Goal: Task Accomplishment & Management: Use online tool/utility

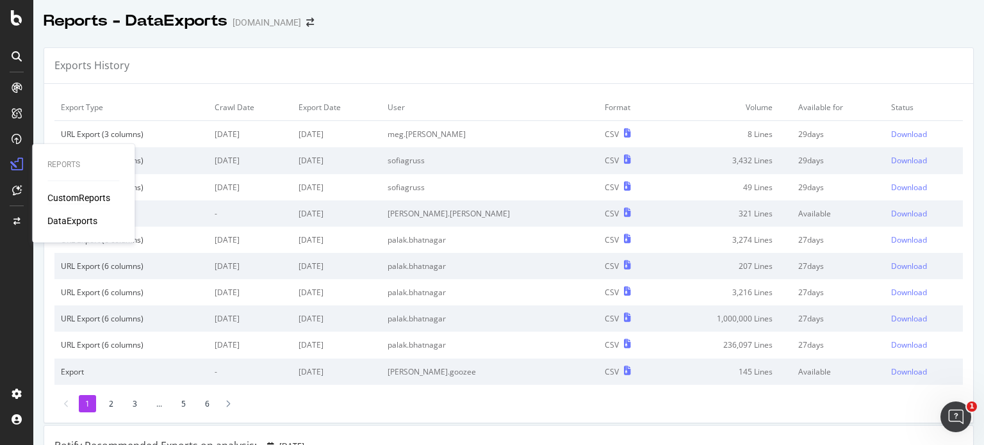
click at [65, 194] on div "CustomReports" at bounding box center [78, 198] width 63 height 13
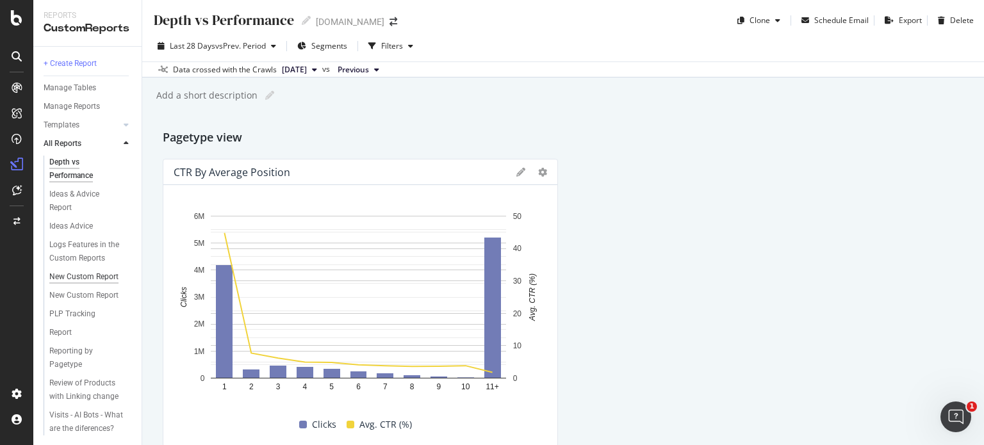
click at [78, 284] on div "New Custom Report" at bounding box center [83, 276] width 69 height 13
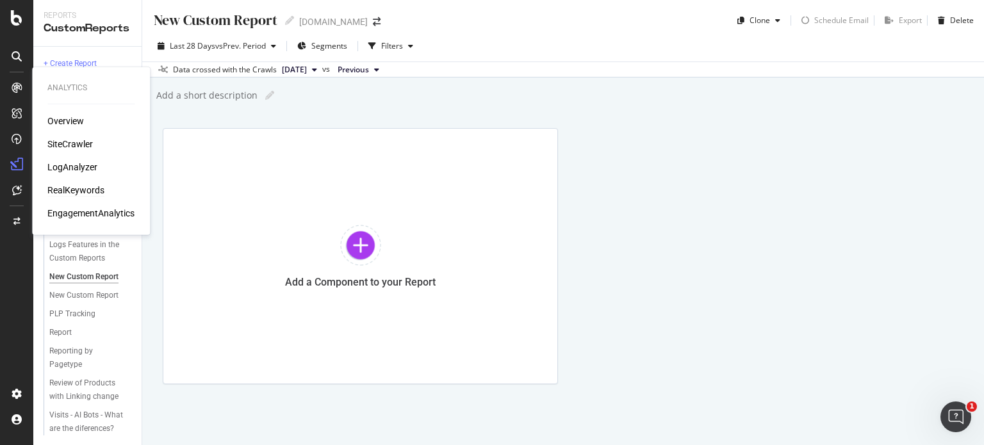
click at [81, 194] on div "RealKeywords" at bounding box center [75, 190] width 57 height 13
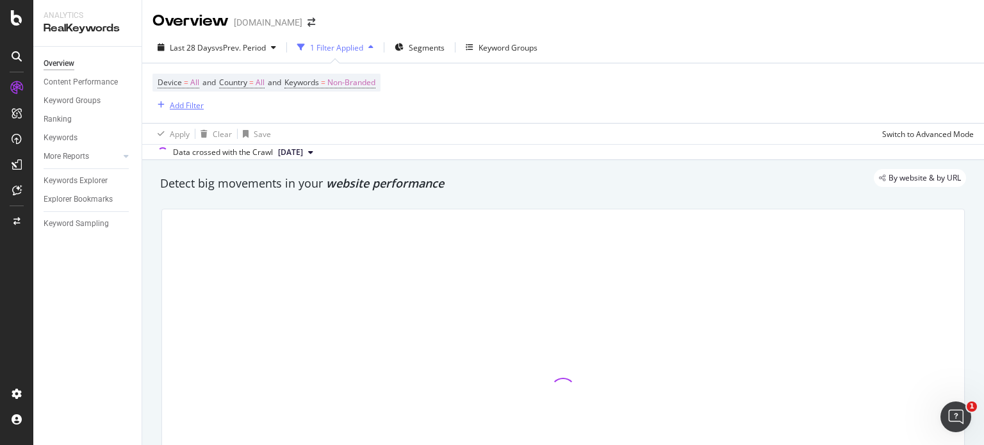
click at [177, 108] on div "Add Filter" at bounding box center [187, 105] width 34 height 11
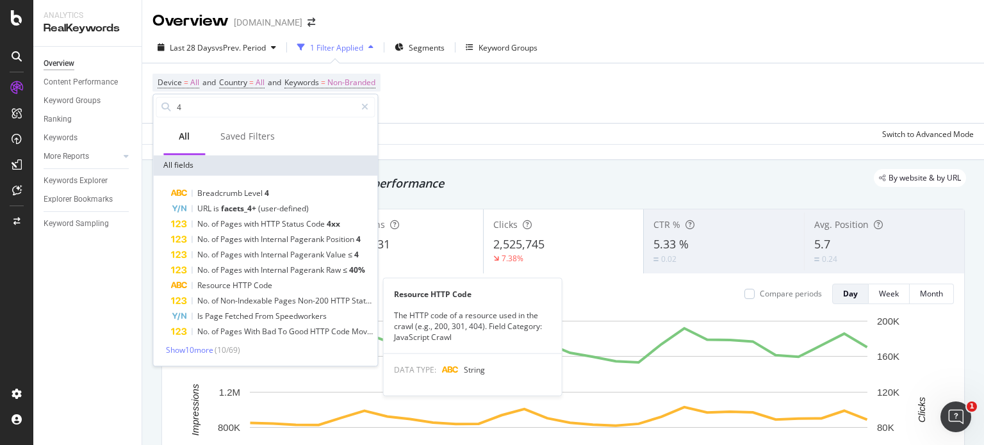
type input "4"
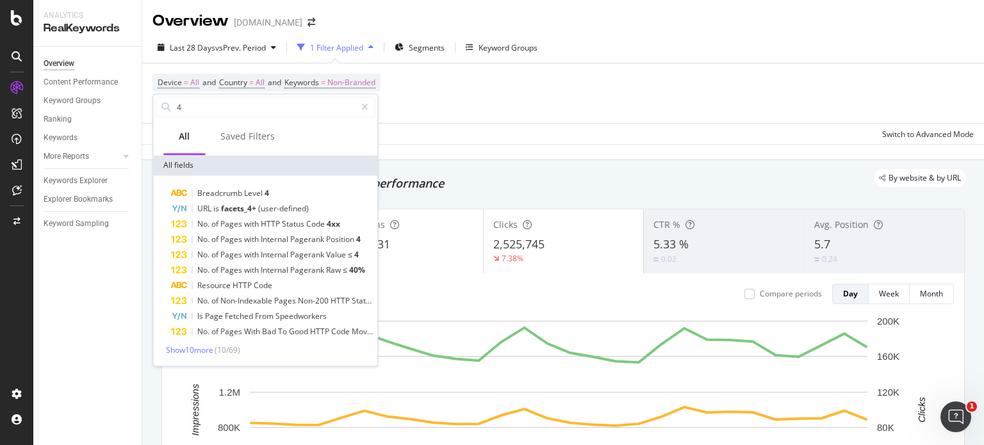
click at [254, 283] on span "Code" at bounding box center [263, 285] width 19 height 11
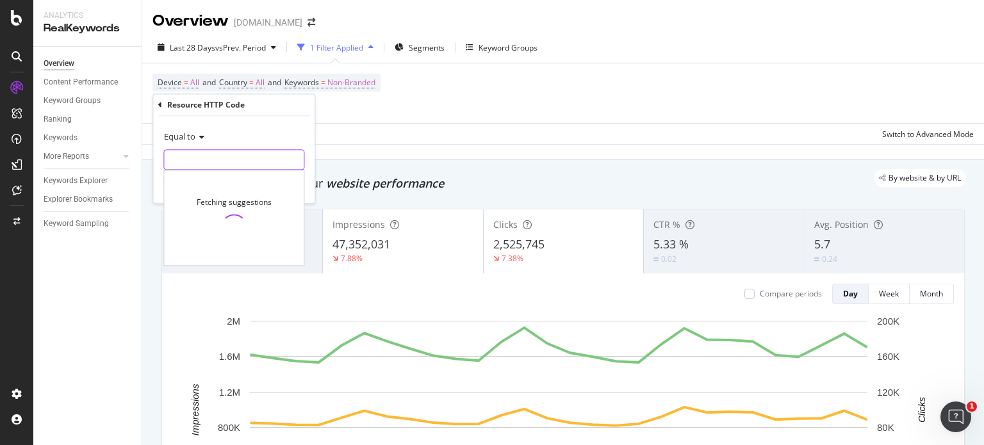
click at [232, 152] on input "text" at bounding box center [234, 160] width 140 height 21
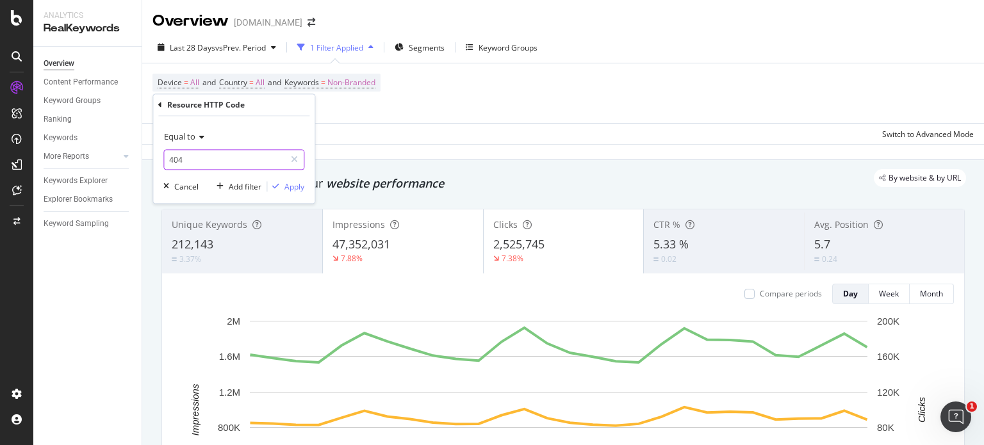
type input "404"
click at [295, 186] on div "Apply" at bounding box center [295, 186] width 20 height 11
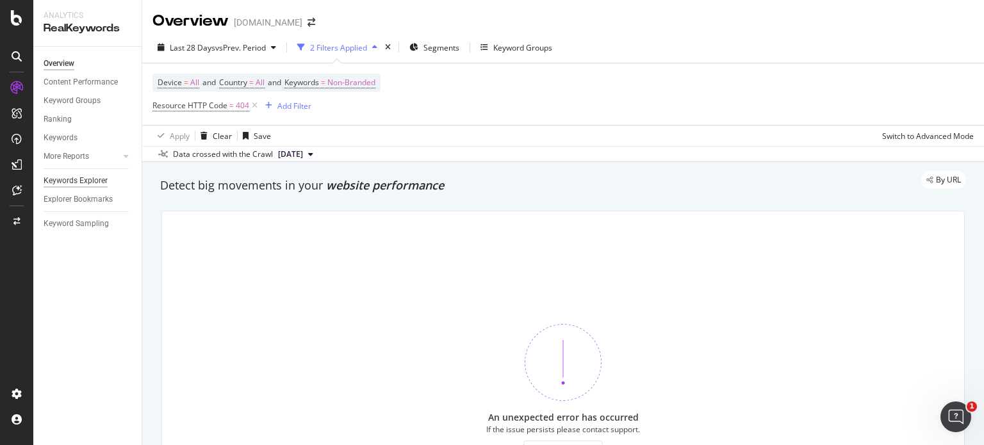
click at [70, 181] on div "Keywords Explorer" at bounding box center [76, 180] width 64 height 13
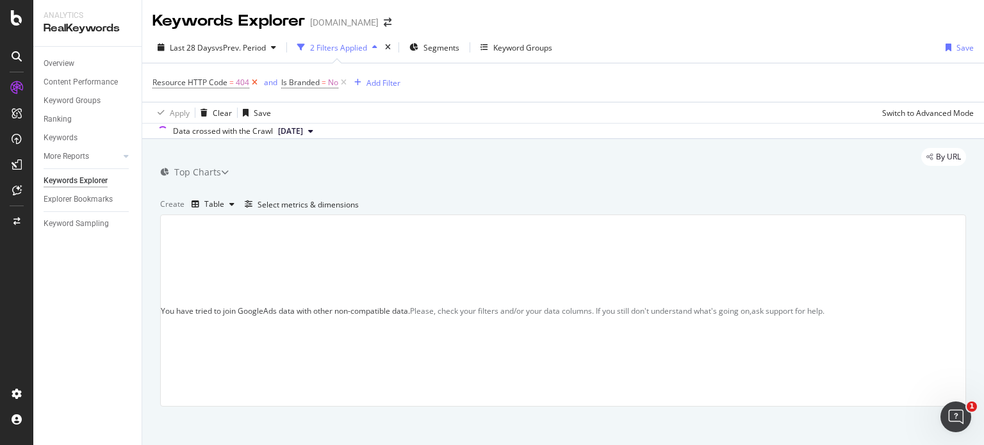
click at [253, 82] on icon at bounding box center [254, 82] width 11 height 13
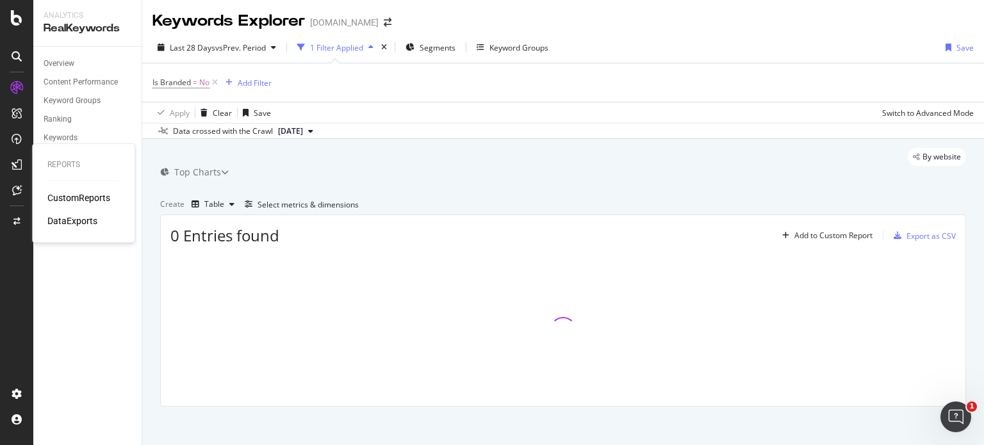
click at [94, 199] on div "CustomReports" at bounding box center [78, 198] width 63 height 13
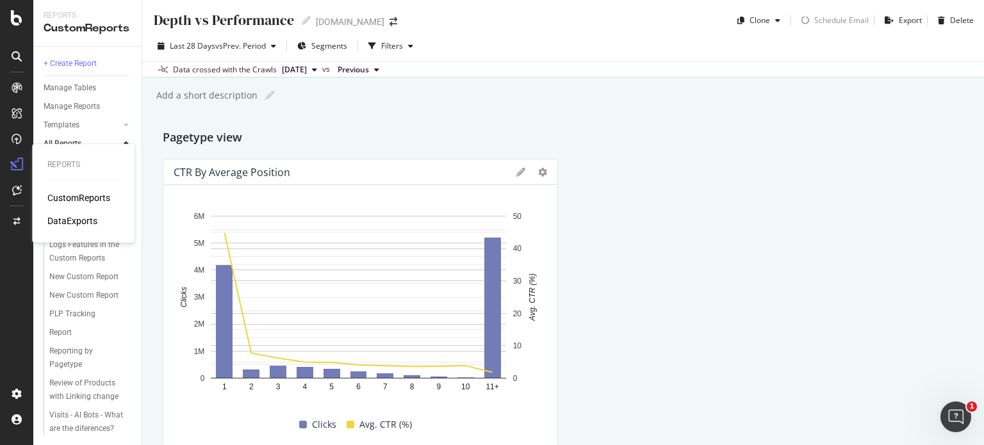
click at [94, 199] on div "CustomReports" at bounding box center [78, 198] width 63 height 13
click at [136, 142] on div "All Reports" at bounding box center [93, 144] width 98 height 19
click at [128, 138] on div at bounding box center [126, 143] width 13 height 13
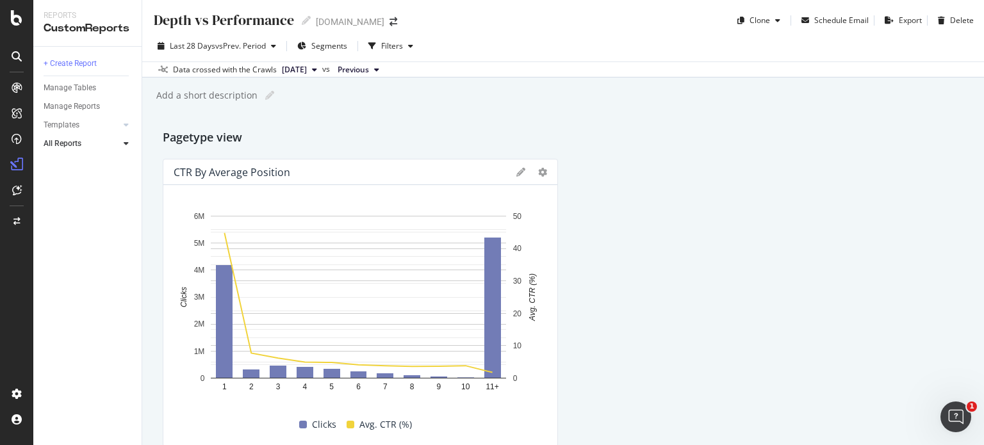
click at [128, 138] on div at bounding box center [126, 143] width 13 height 13
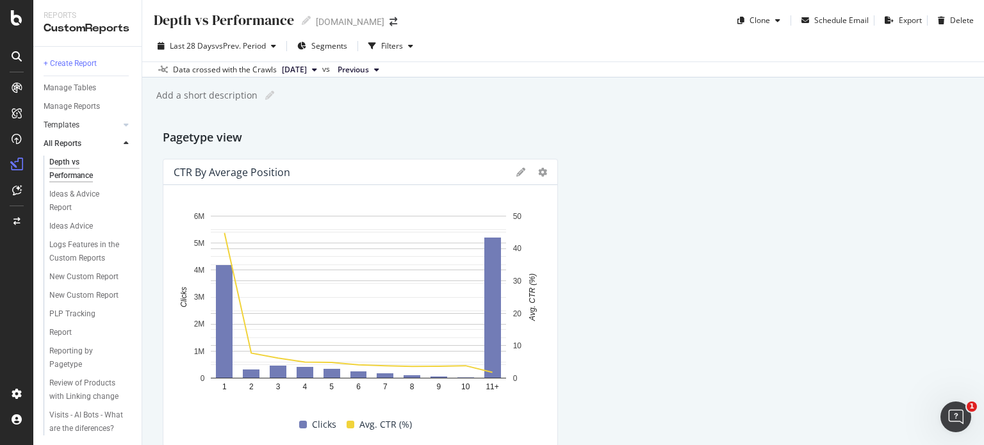
click at [119, 126] on div at bounding box center [113, 125] width 13 height 13
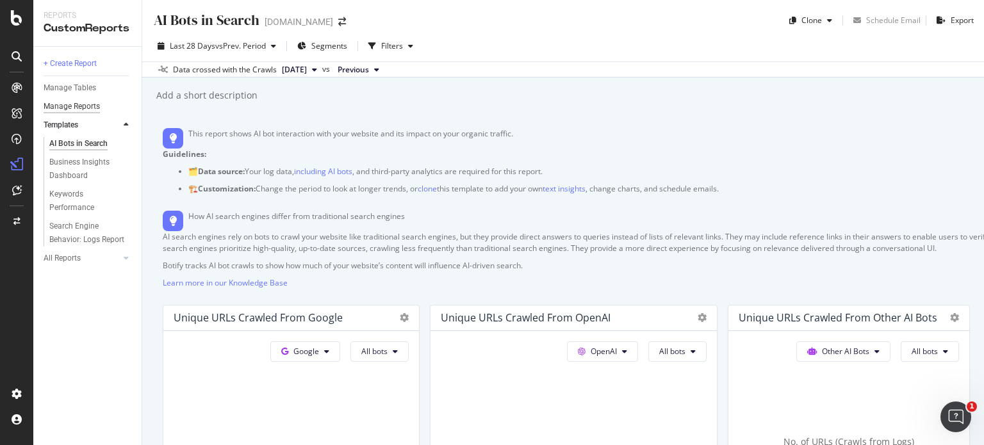
click at [56, 106] on div "Manage Reports" at bounding box center [72, 106] width 56 height 13
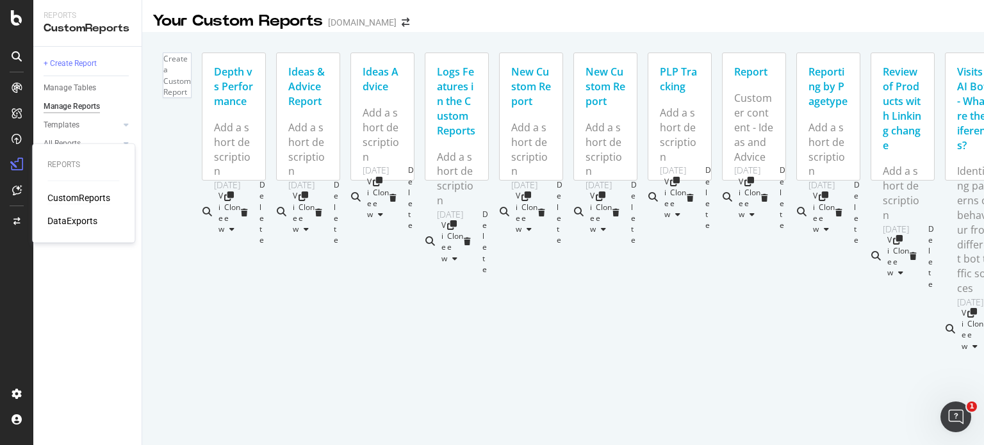
click at [64, 220] on div "DataExports" at bounding box center [72, 221] width 50 height 13
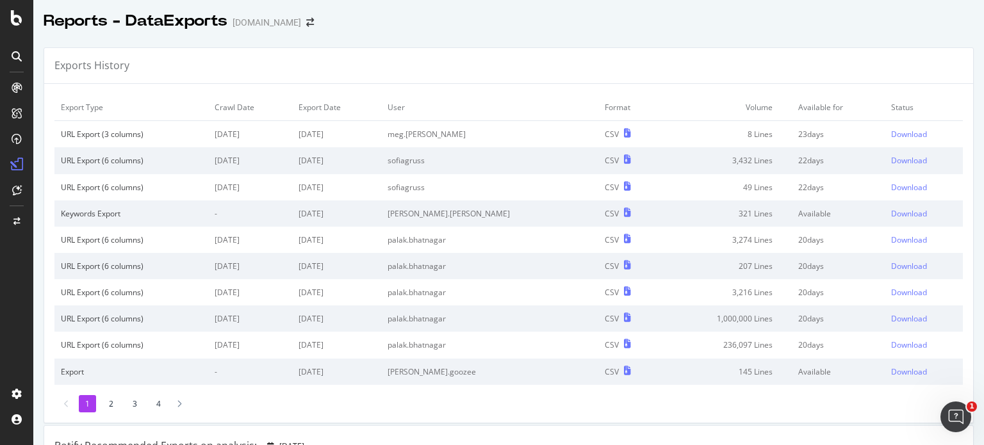
click at [78, 372] on div "Export" at bounding box center [131, 372] width 141 height 11
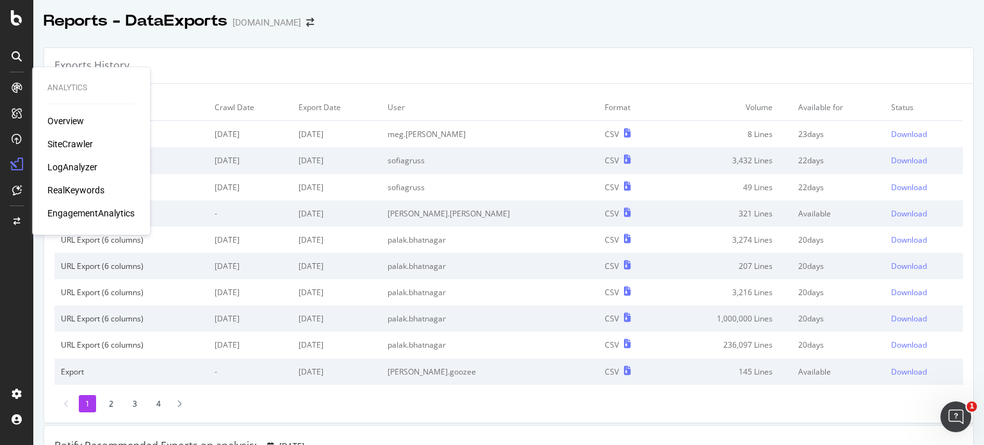
click at [85, 140] on div "SiteCrawler" at bounding box center [69, 144] width 45 height 13
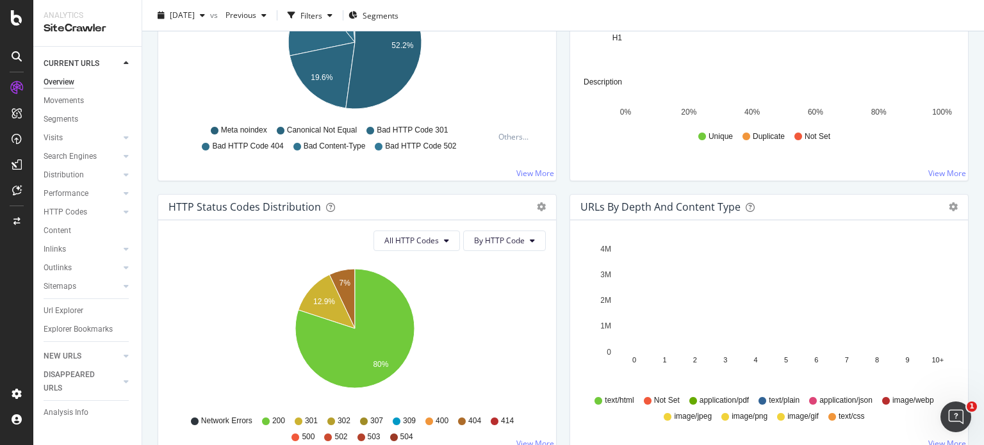
scroll to position [538, 0]
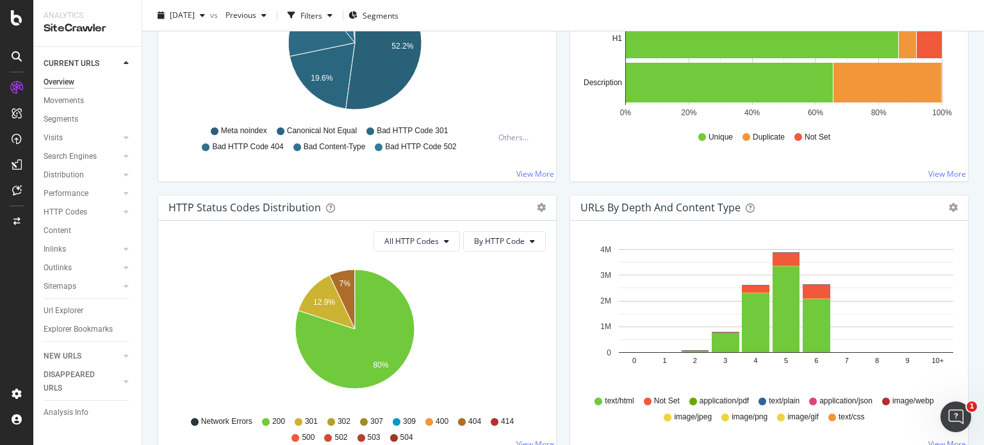
click at [243, 143] on span "Bad HTTP Code 404" at bounding box center [247, 147] width 71 height 11
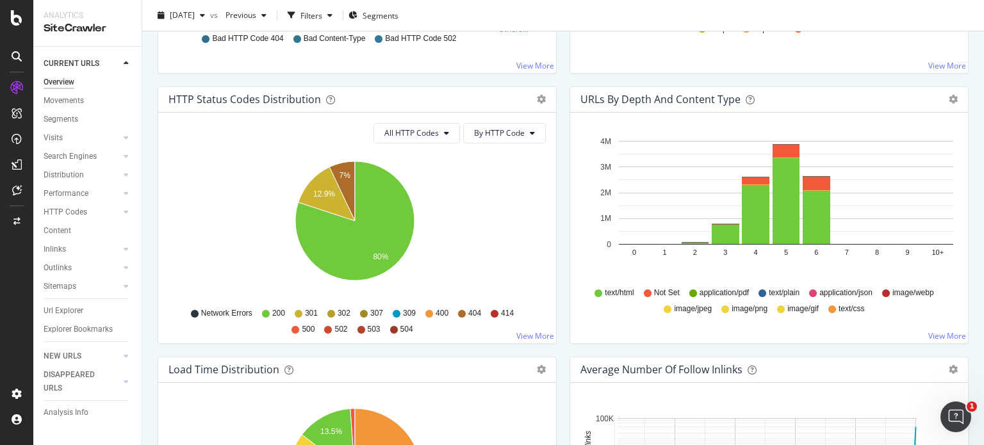
scroll to position [650, 0]
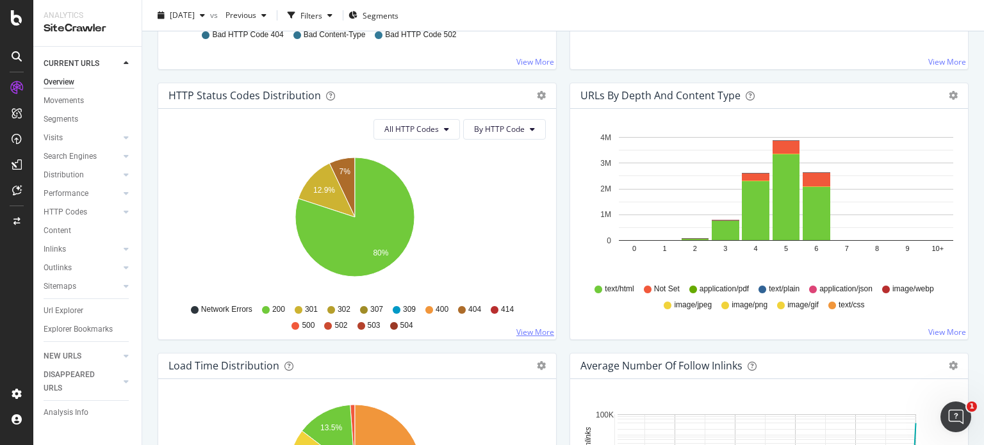
click at [533, 329] on link "View More" at bounding box center [535, 332] width 38 height 11
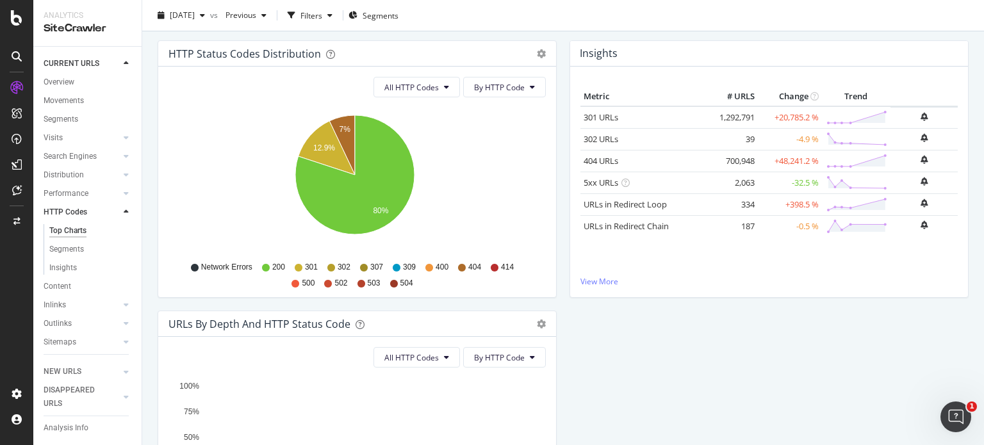
scroll to position [133, 0]
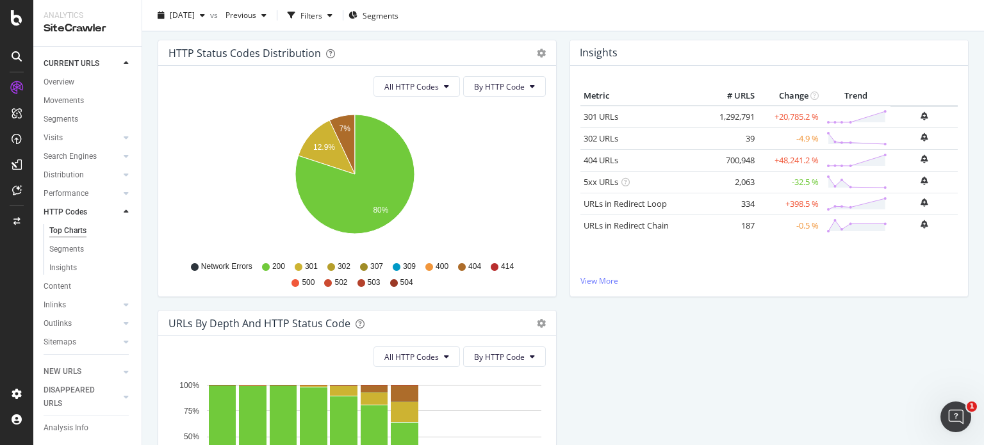
click at [463, 269] on icon at bounding box center [462, 267] width 8 height 8
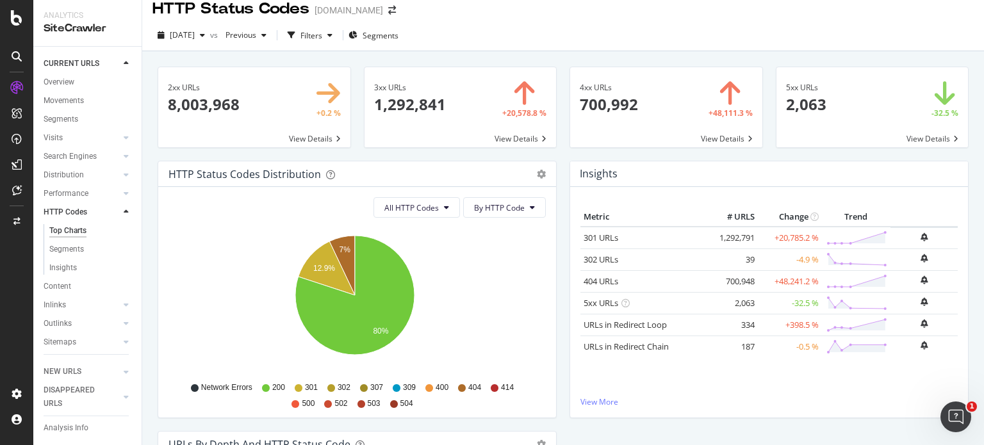
scroll to position [0, 0]
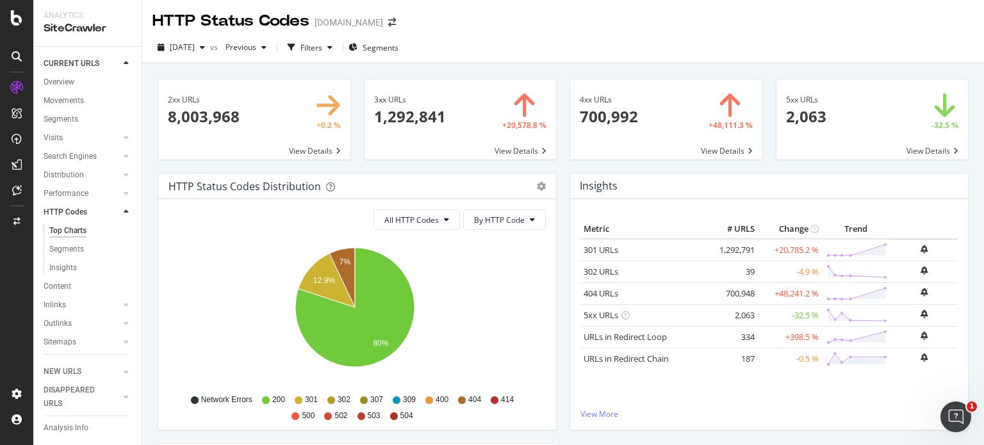
click at [708, 149] on span at bounding box center [666, 119] width 192 height 80
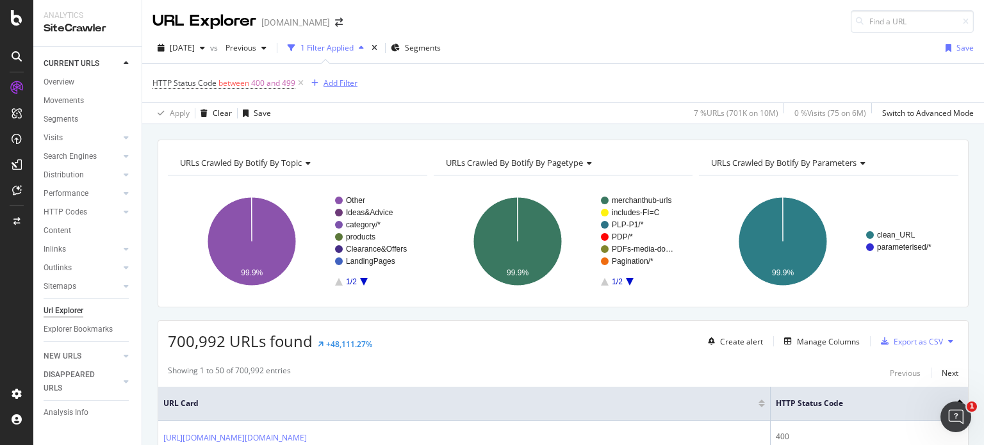
click at [334, 84] on div "Add Filter" at bounding box center [341, 83] width 34 height 11
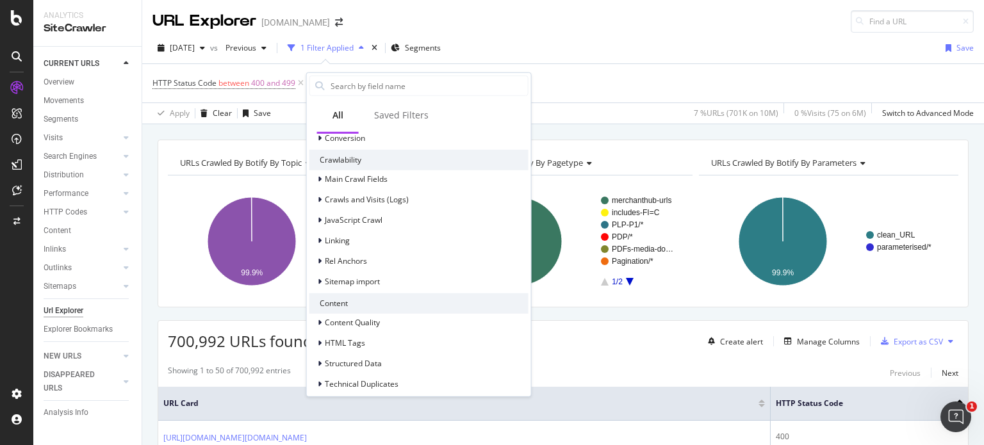
scroll to position [454, 0]
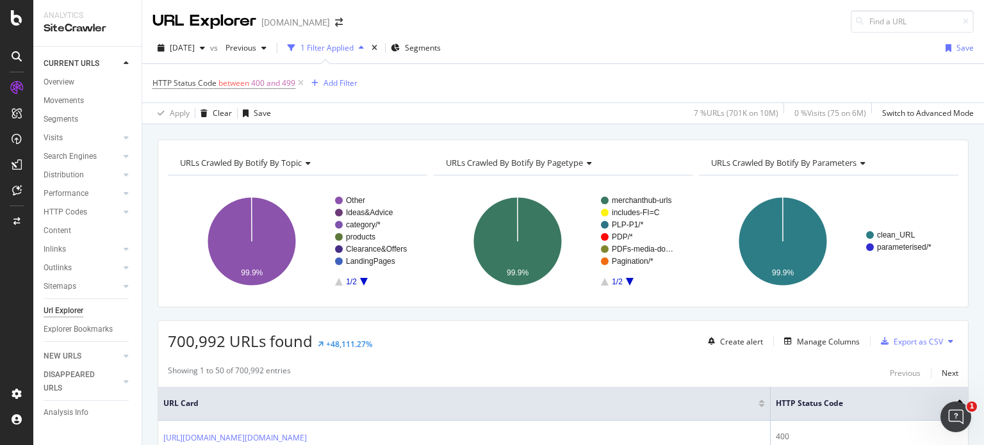
click at [581, 370] on div "Showing 1 to 50 of 700,992 entries Previous Next" at bounding box center [563, 372] width 810 height 15
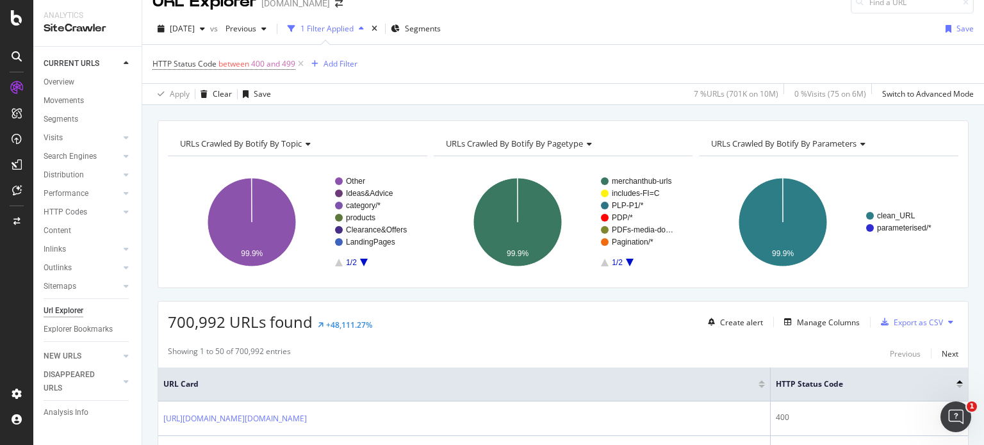
scroll to position [18, 0]
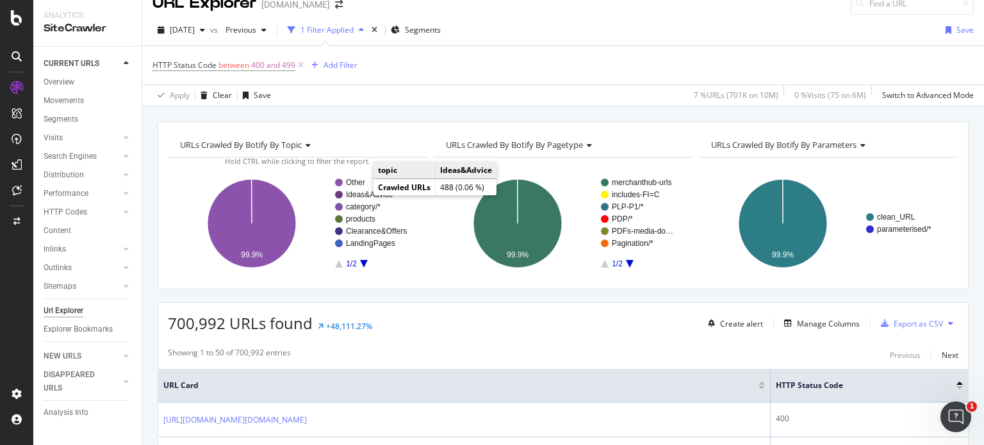
click at [361, 192] on text "Ideas&Advice" at bounding box center [369, 194] width 47 height 9
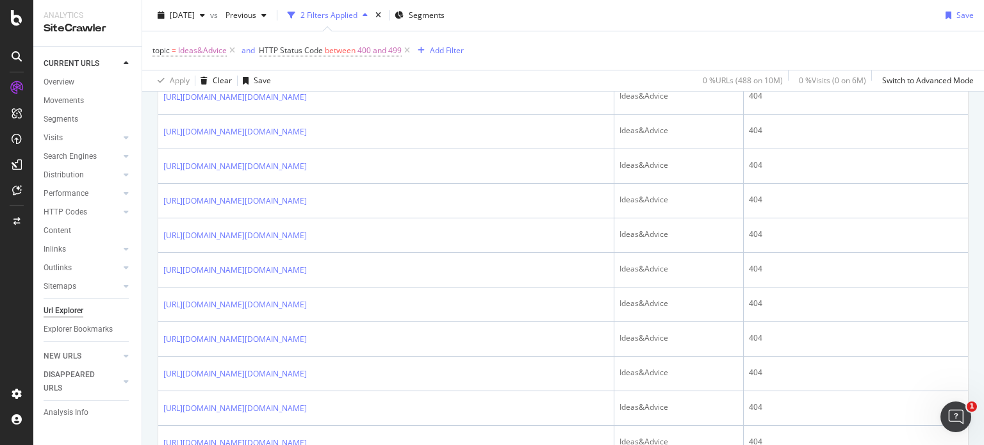
scroll to position [1784, 0]
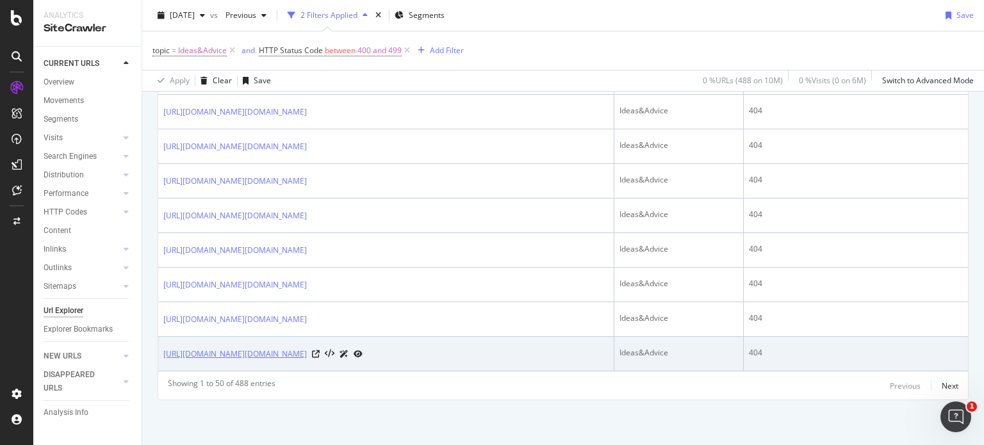
click at [307, 353] on link "https://www.diy.com/ideas--advice/outdoor--garden/nature--wildlife/merchanthub.…" at bounding box center [235, 354] width 144 height 13
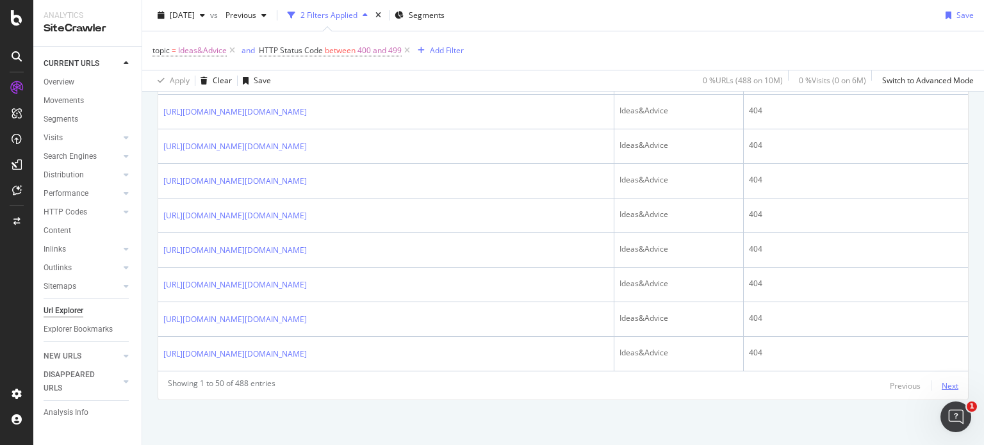
click at [946, 384] on div "Next" at bounding box center [950, 386] width 17 height 11
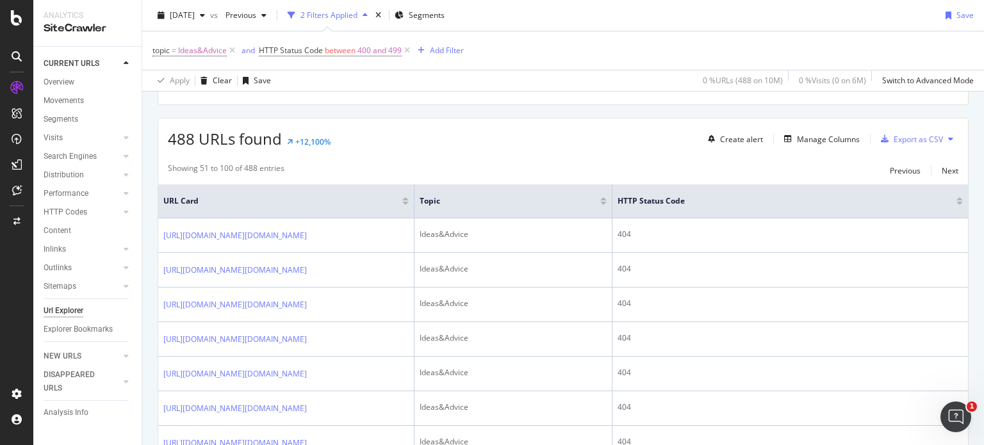
scroll to position [0, 0]
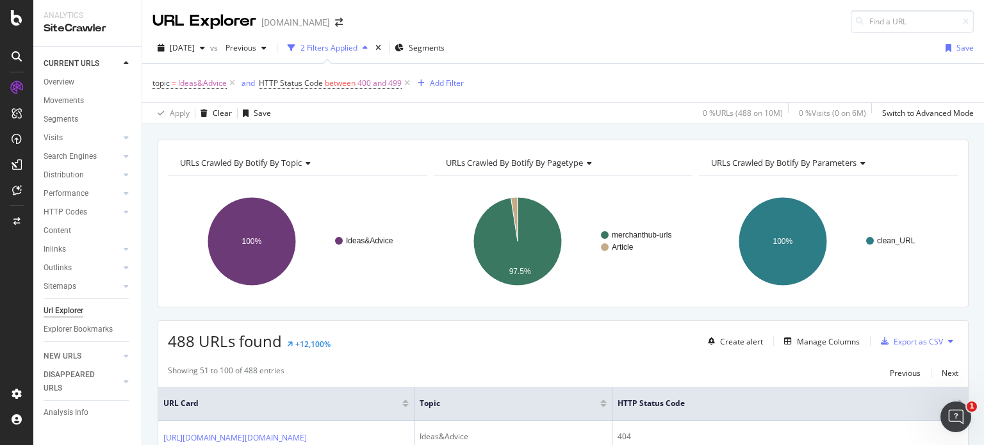
click at [450, 93] on div "topic = Ideas&Advice and HTTP Status Code between 400 and 499 Add Filter" at bounding box center [564, 83] width 822 height 38
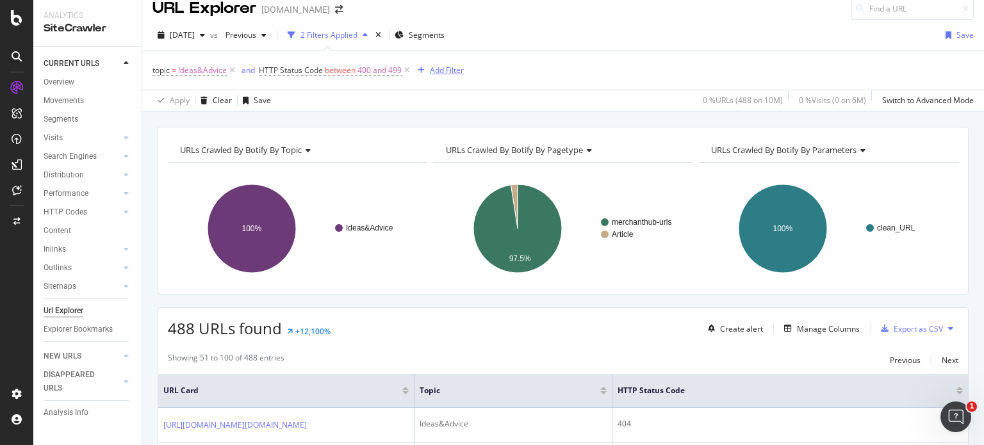
click at [435, 65] on div "Add Filter" at bounding box center [447, 70] width 34 height 11
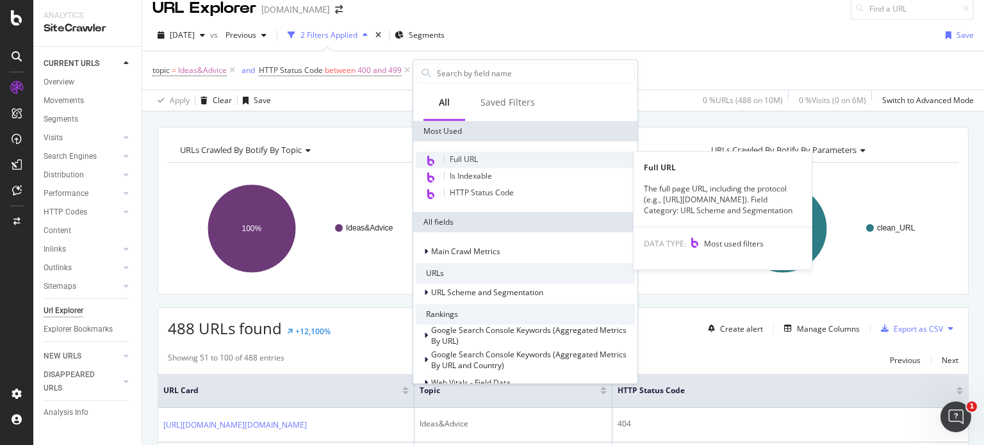
click at [487, 156] on div "Full URL" at bounding box center [525, 160] width 219 height 17
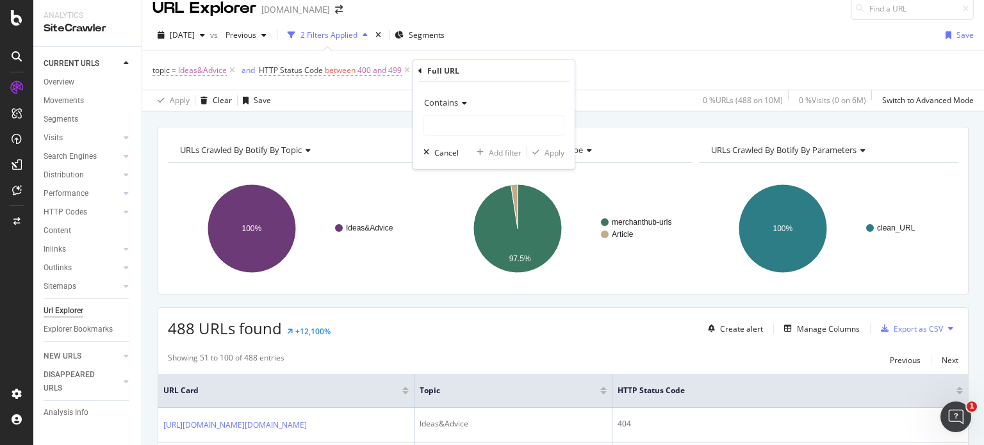
click at [443, 99] on span "Contains" at bounding box center [441, 103] width 34 height 12
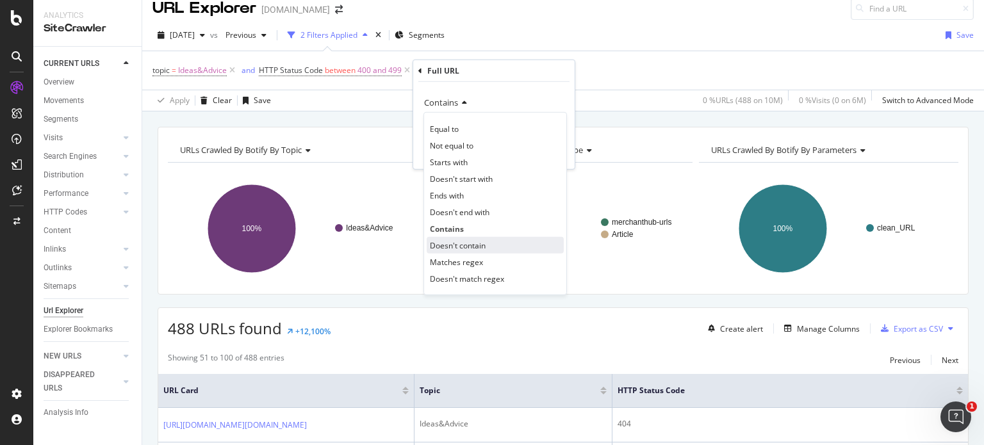
click at [461, 246] on span "Doesn't contain" at bounding box center [458, 245] width 56 height 11
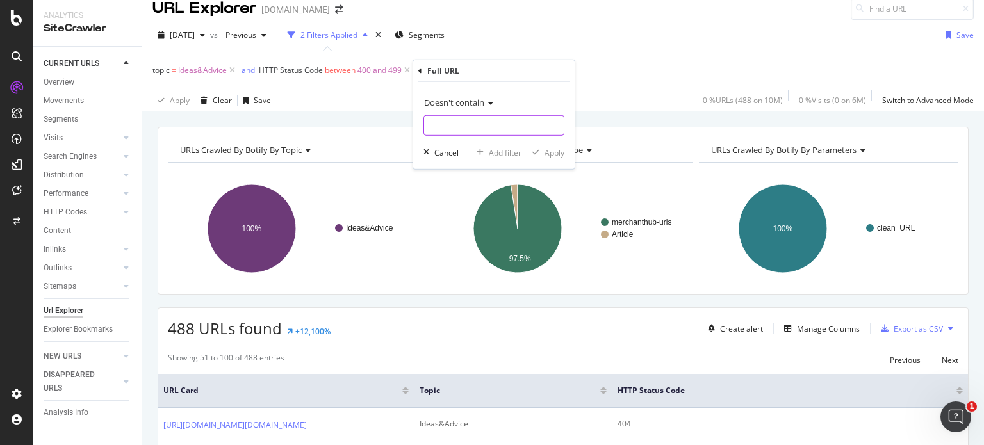
click at [439, 130] on input "text" at bounding box center [494, 125] width 140 height 21
type input "start-selling"
click at [552, 148] on div "Apply" at bounding box center [555, 152] width 20 height 11
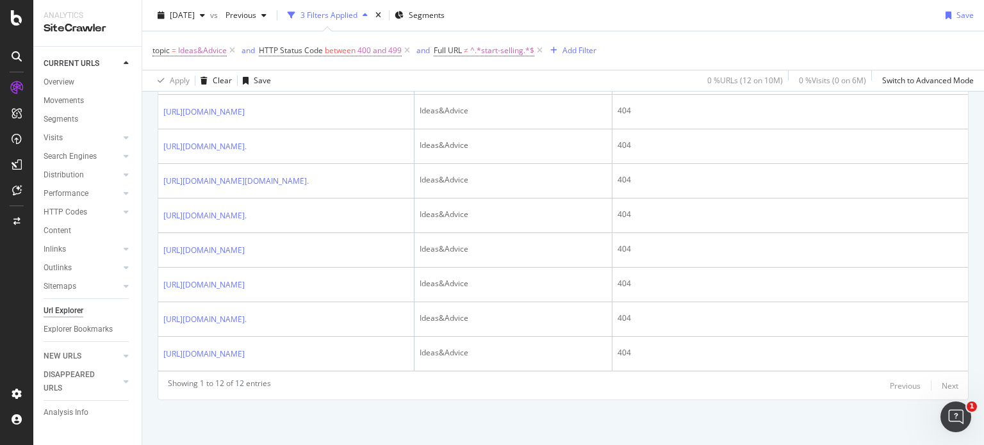
scroll to position [633, 0]
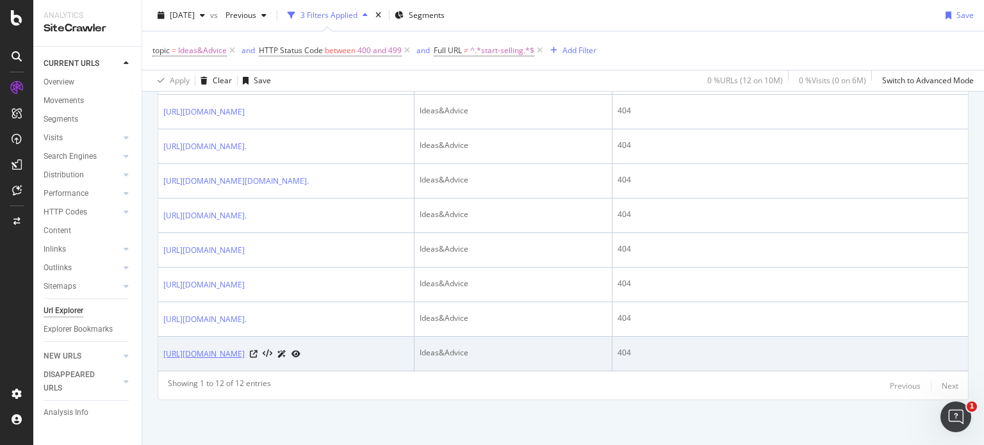
click at [245, 348] on link "https://www.diy.com/ideas-advice/how-to-paint-skirting-boards" at bounding box center [203, 354] width 81 height 13
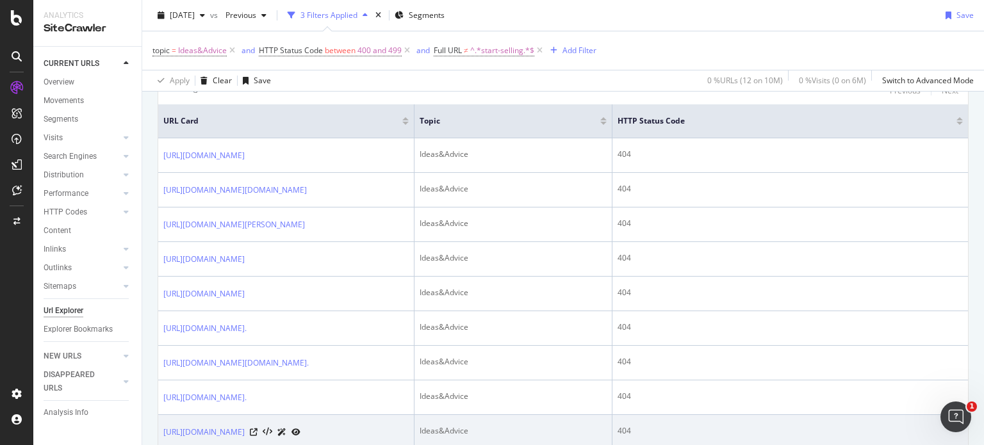
scroll to position [0, 0]
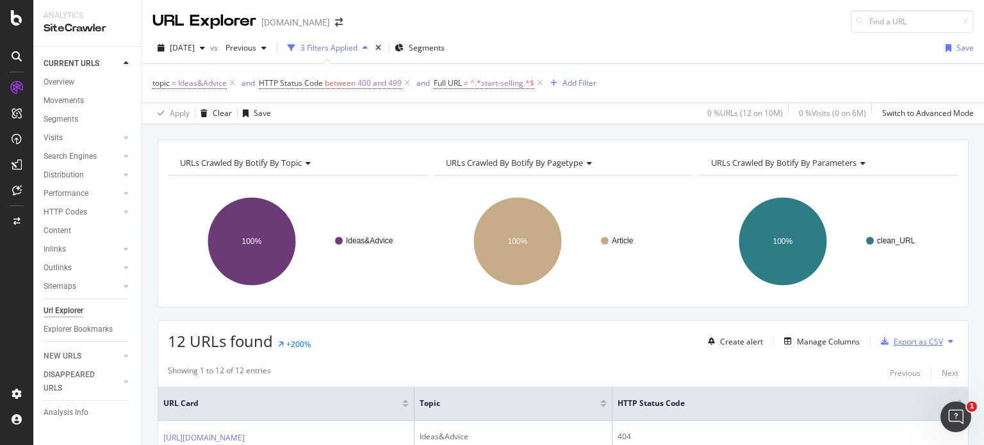
click at [922, 342] on div "Export as CSV" at bounding box center [918, 341] width 49 height 11
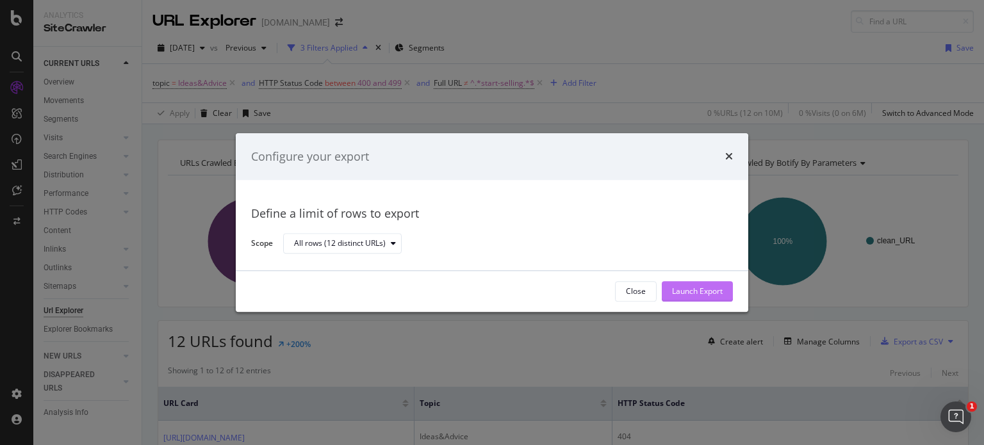
click at [677, 286] on div "Launch Export" at bounding box center [697, 291] width 51 height 11
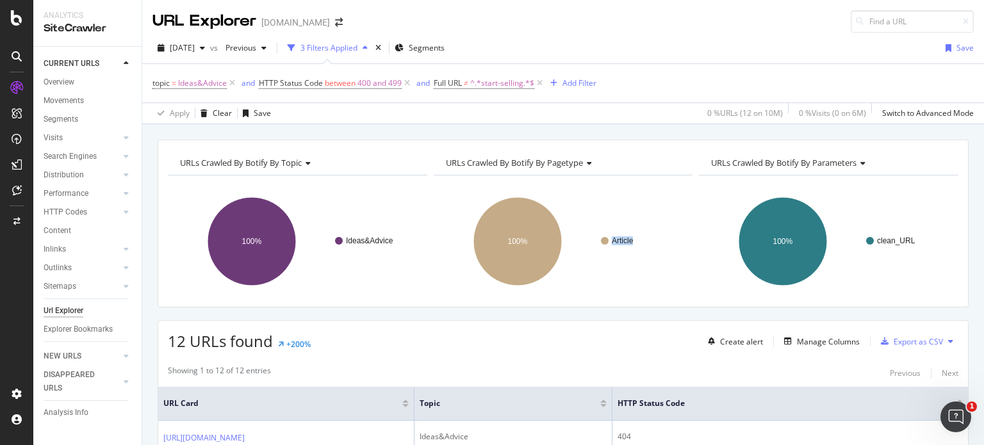
click at [677, 286] on rect "A chart." at bounding box center [562, 242] width 256 height 112
click at [654, 326] on div "12 URLs found +200% Create alert Manage Columns Export as CSV" at bounding box center [563, 336] width 810 height 31
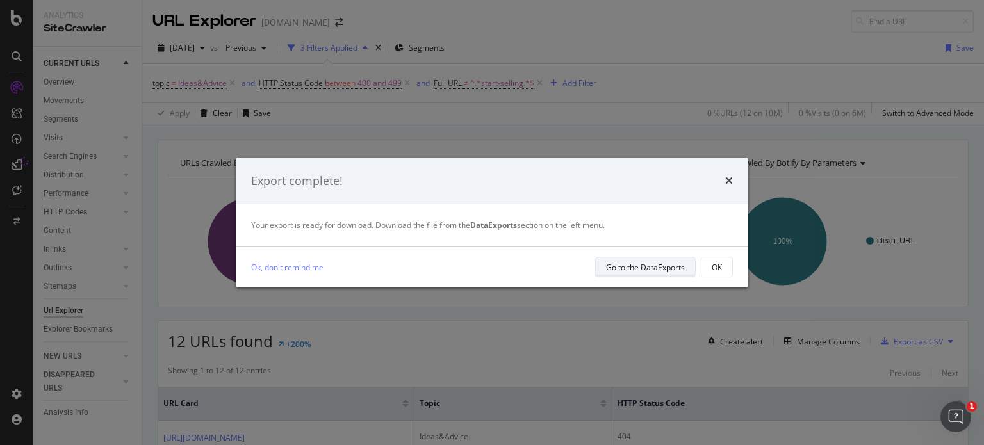
click at [659, 272] on div "Go to the DataExports" at bounding box center [645, 267] width 79 height 11
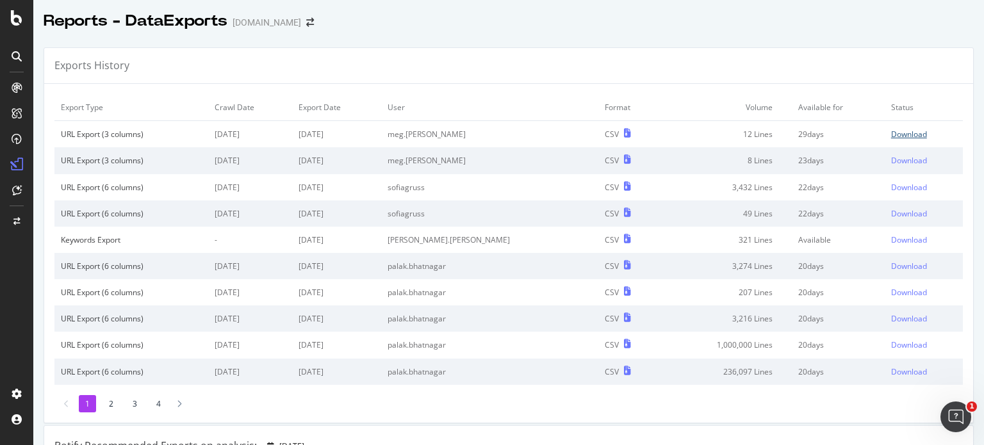
click at [899, 131] on div "Download" at bounding box center [909, 134] width 36 height 11
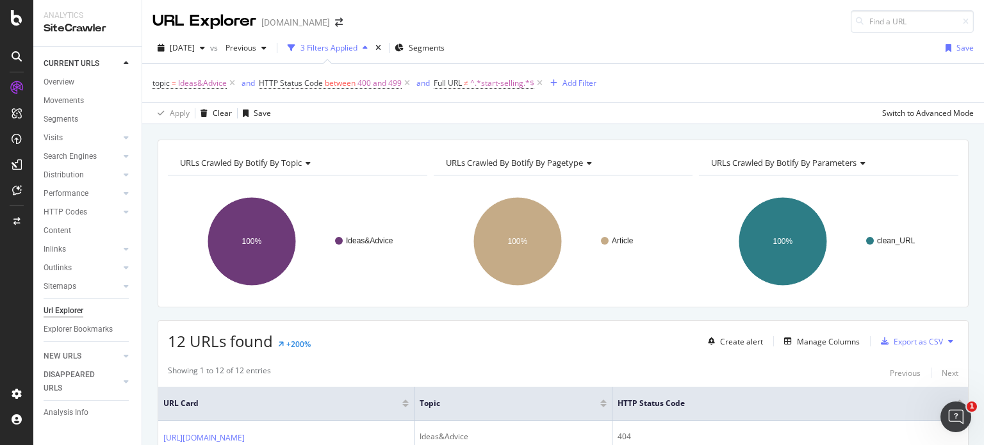
scroll to position [271, 0]
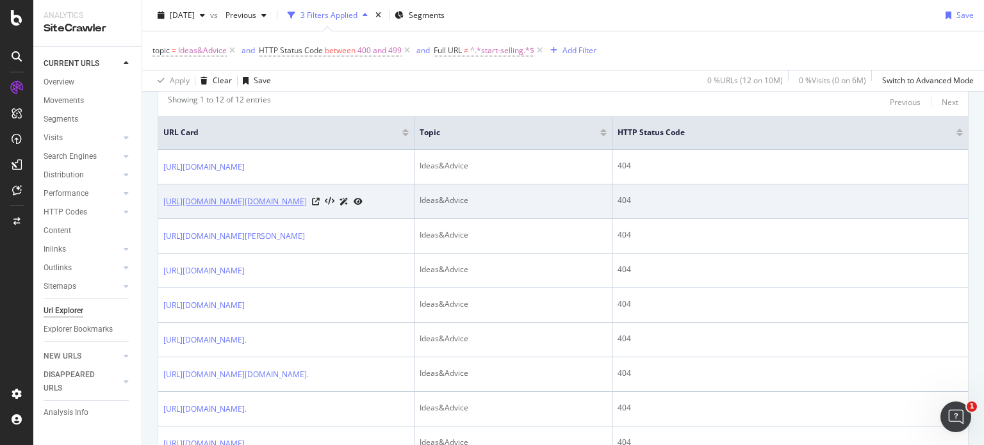
click at [272, 208] on link "https://www.diy.com/ideas-advice/smoke-control-zones-explained/PROD_npcart_1006…" at bounding box center [235, 201] width 144 height 13
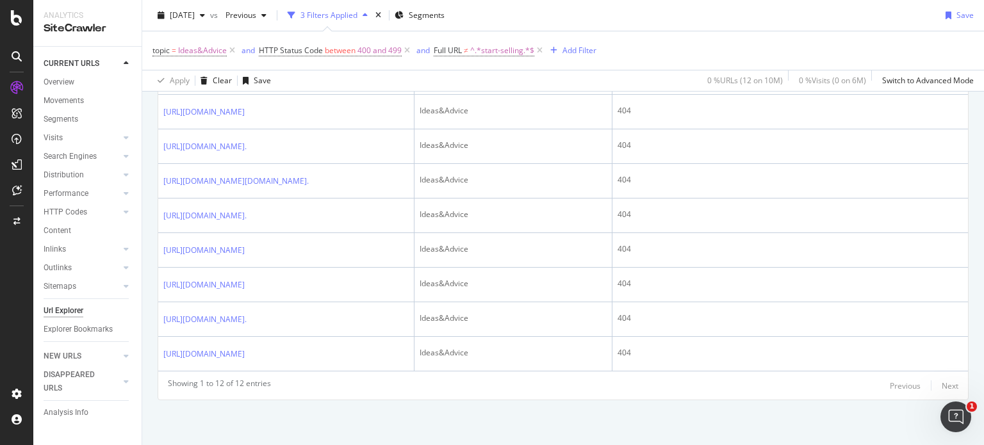
scroll to position [633, 0]
click at [712, 407] on div "URLs Crawled By Botify By topic Chart (by Value) Table Expand Export as CSV Exp…" at bounding box center [563, 60] width 842 height 770
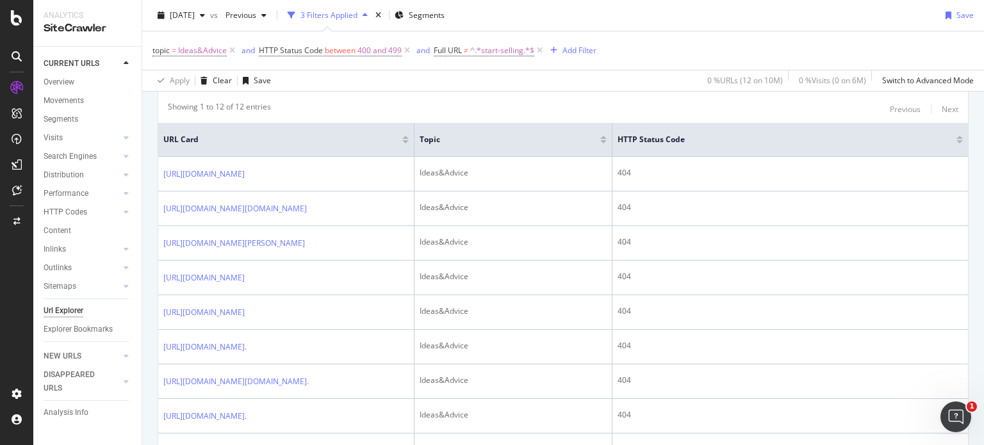
scroll to position [254, 0]
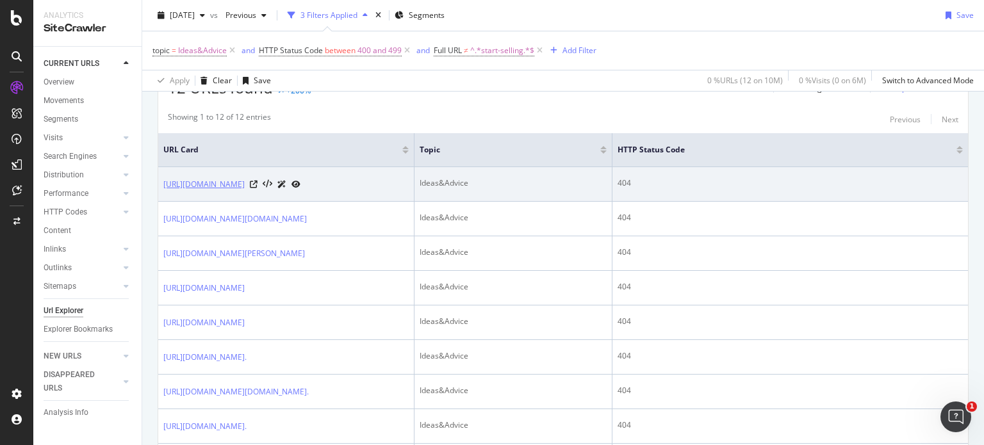
click at [245, 191] on link "https://www.diy.com/ideas--advice/outdoor--garden/grow-your-own/on-the-road-to-…" at bounding box center [203, 184] width 81 height 13
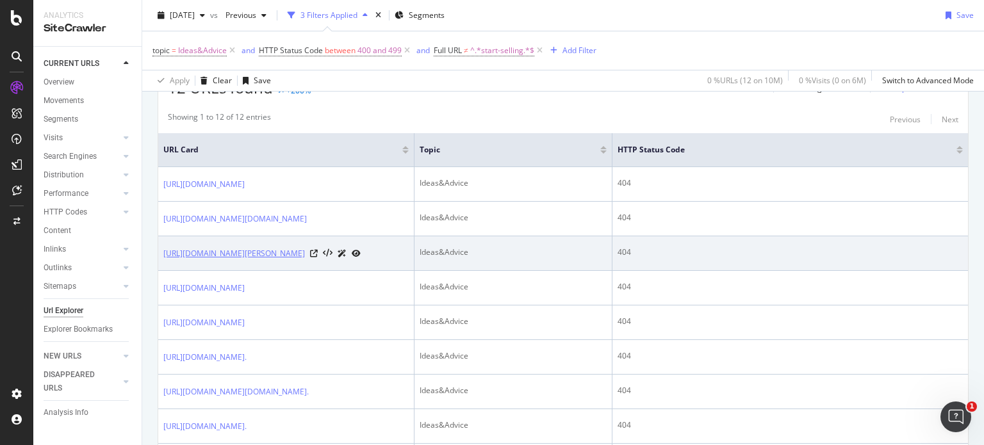
click at [298, 260] on link "[URL][DOMAIN_NAME][PERSON_NAME]" at bounding box center [234, 253] width 142 height 13
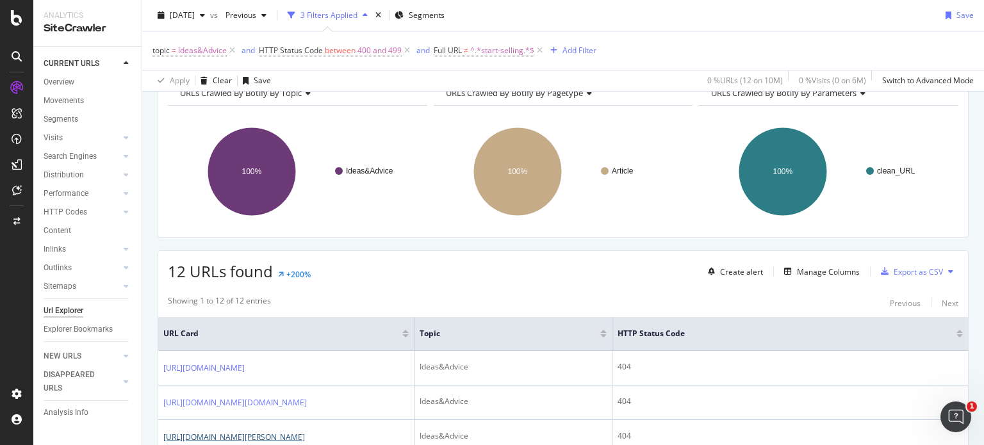
scroll to position [0, 0]
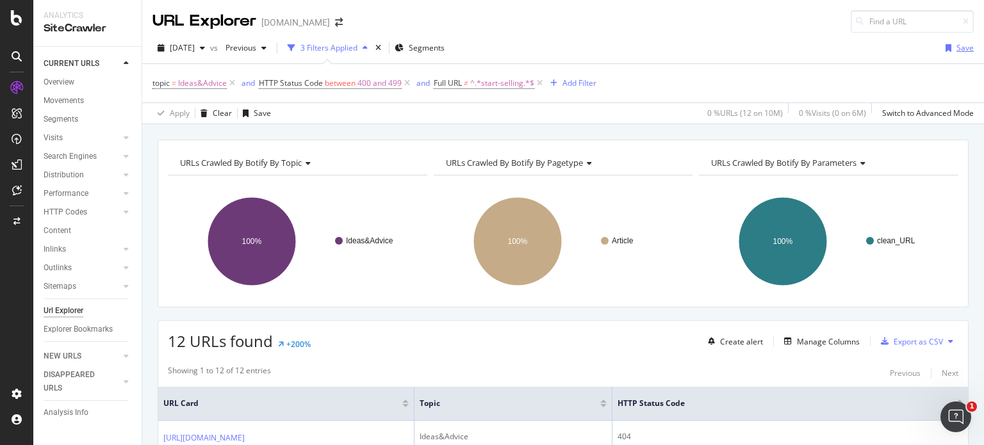
click at [959, 47] on div "Save" at bounding box center [965, 47] width 17 height 11
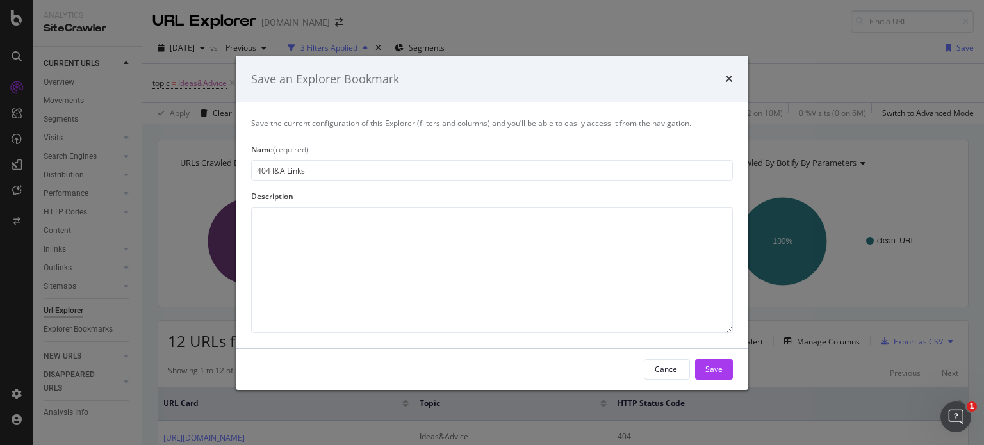
type input "404 I&A Links"
click at [713, 371] on div "Save" at bounding box center [714, 369] width 17 height 11
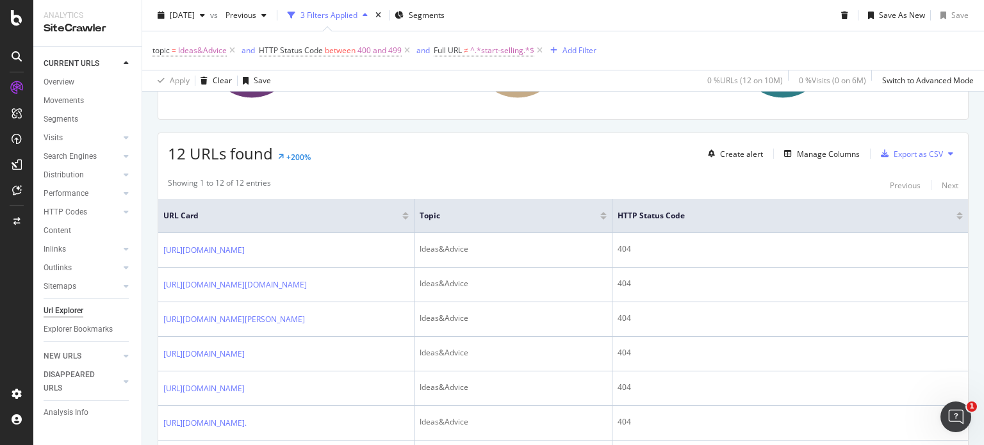
scroll to position [297, 0]
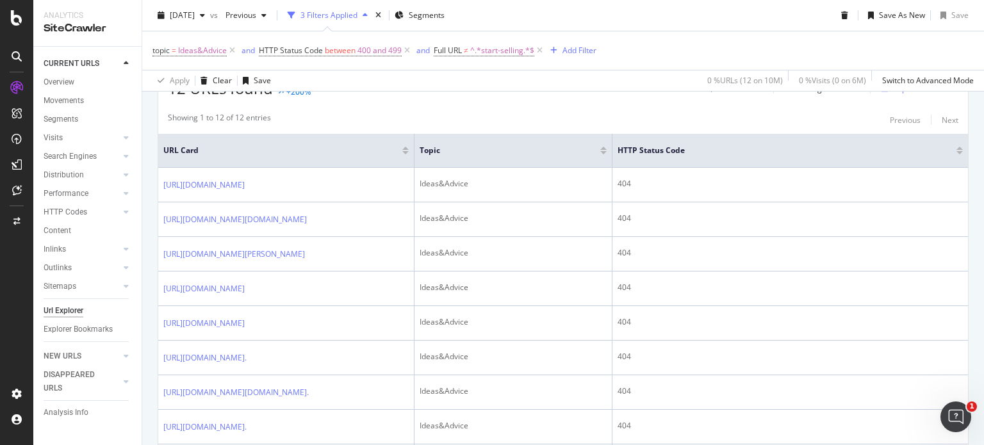
click at [59, 304] on div "Url Explorer" at bounding box center [64, 310] width 40 height 13
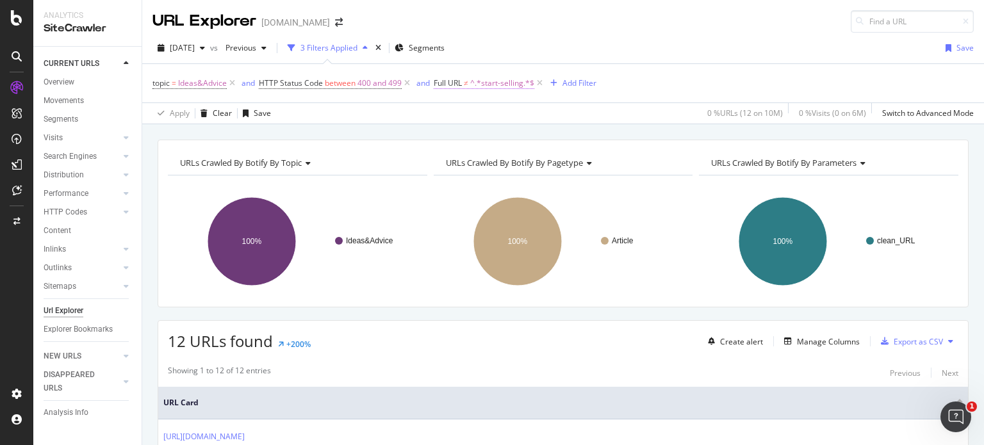
click at [503, 87] on span "^.*start-selling.*$" at bounding box center [502, 83] width 64 height 18
click at [500, 112] on span "Doesn't contain" at bounding box center [476, 113] width 60 height 12
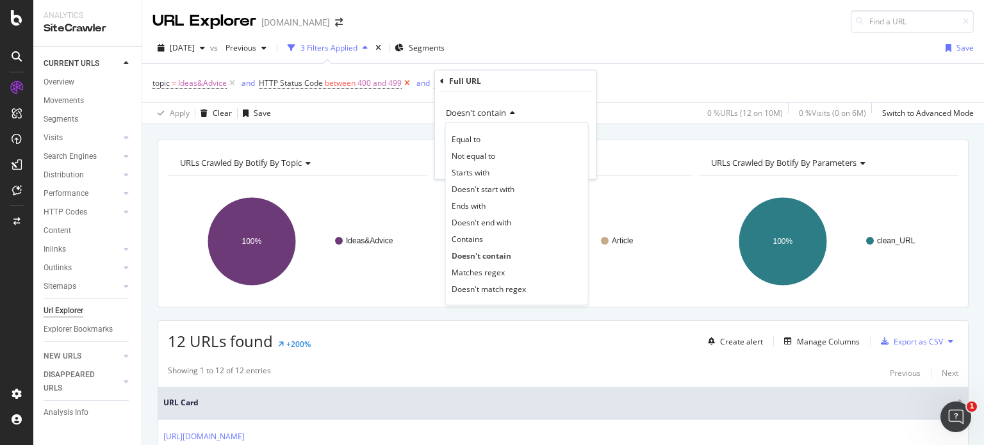
click at [404, 84] on icon at bounding box center [407, 83] width 11 height 13
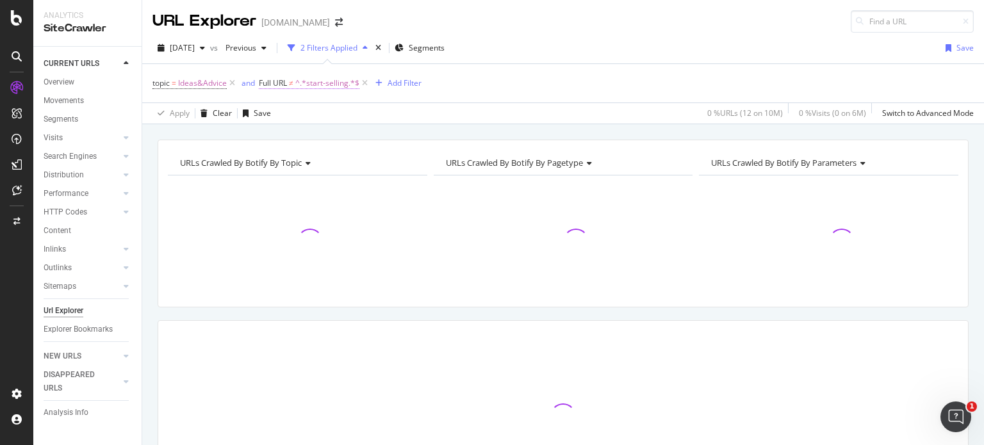
click at [344, 79] on span "^.*start-selling.*$" at bounding box center [327, 83] width 64 height 18
click at [344, 133] on input "start-selling" at bounding box center [330, 136] width 121 height 21
click at [326, 120] on div "Doesn't contain" at bounding box center [340, 113] width 141 height 21
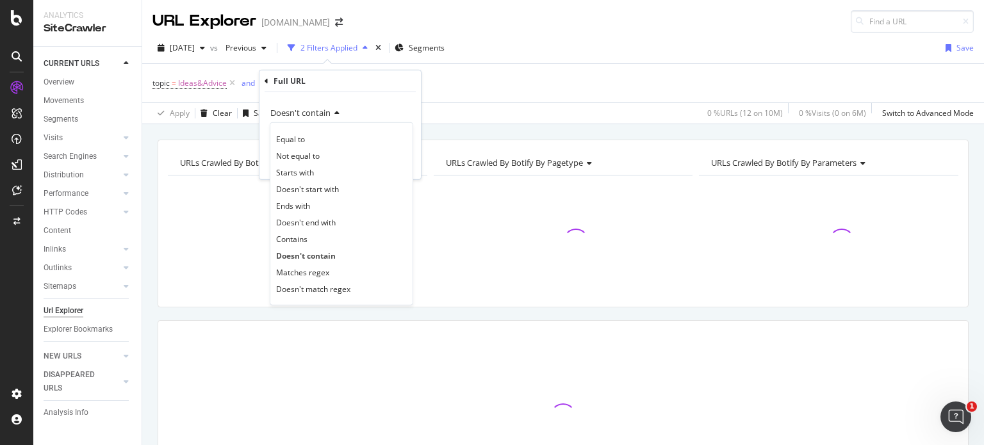
click at [325, 117] on span "Doesn't contain" at bounding box center [300, 113] width 60 height 12
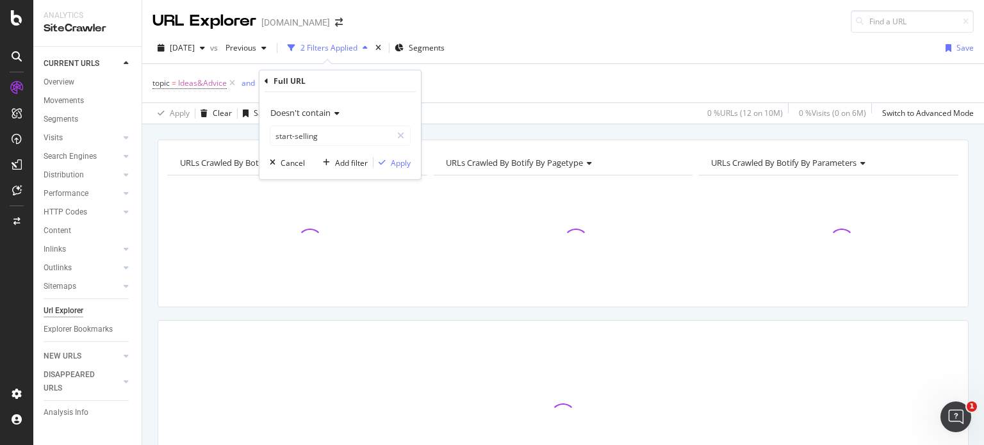
click at [325, 118] on div "Doesn't contain" at bounding box center [340, 113] width 141 height 21
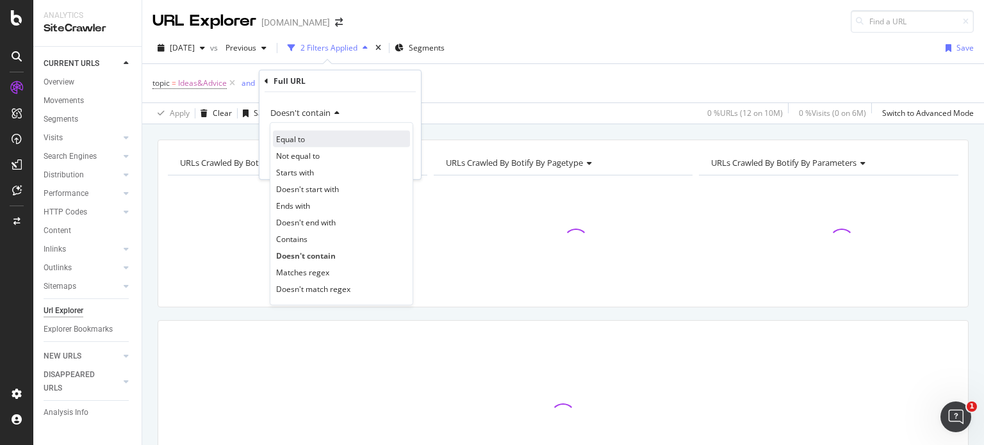
click at [327, 133] on div "Equal to" at bounding box center [341, 139] width 137 height 17
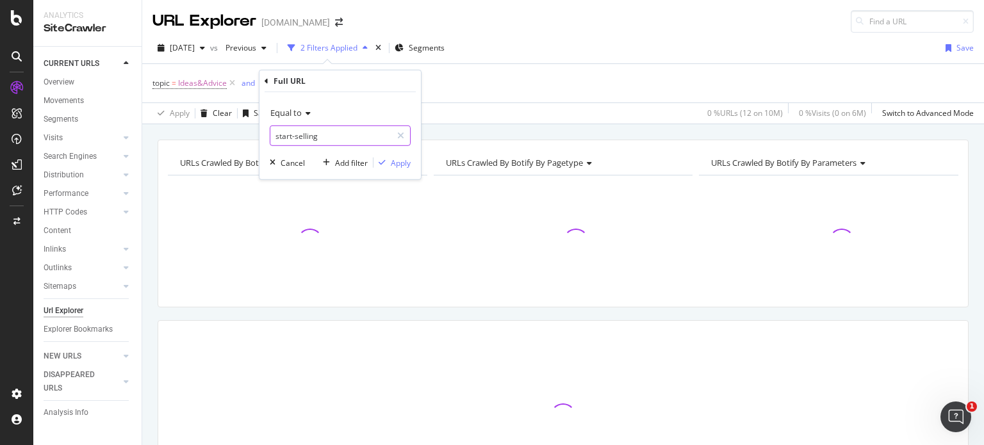
click at [328, 134] on input "start-selling" at bounding box center [330, 136] width 121 height 21
paste input "https://www.diy.com/ideas-advice/how-to-paint-a-wall-ceiling/cc_npci_100047.art"
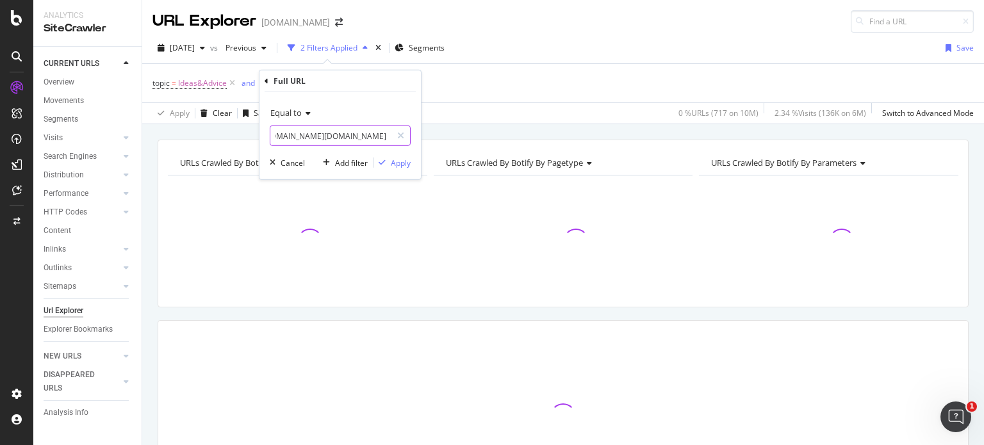
type input "https://www.diy.com/ideas-advice/how-to-paint-a-wall-ceiling/cc_npci_100047.art"
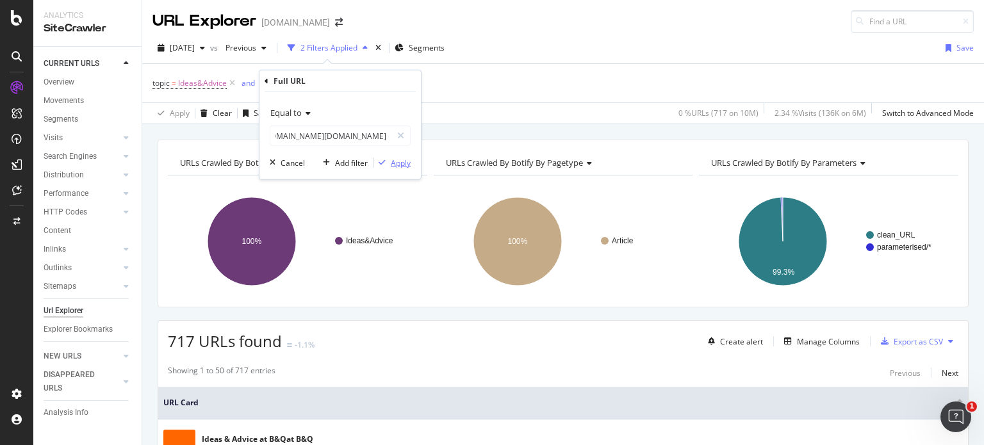
scroll to position [0, 0]
click at [394, 166] on div "Apply" at bounding box center [401, 162] width 20 height 11
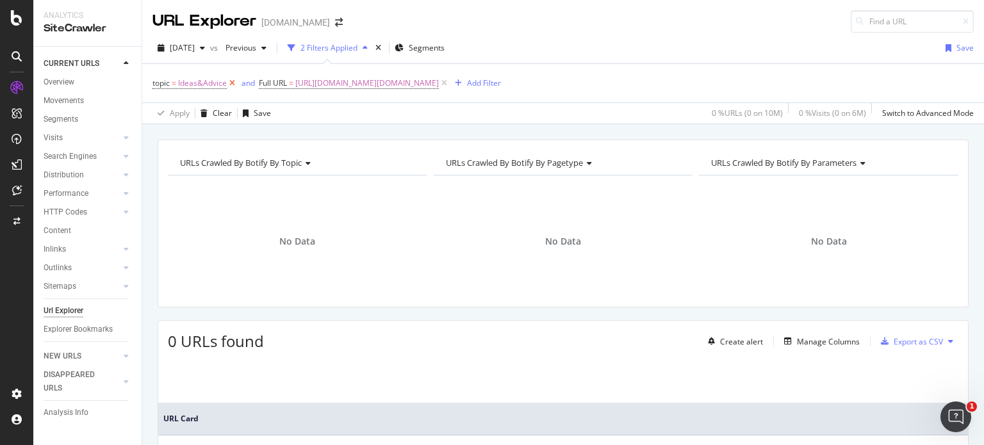
click at [232, 83] on icon at bounding box center [232, 83] width 11 height 13
click at [175, 84] on span "Full URL" at bounding box center [167, 83] width 28 height 11
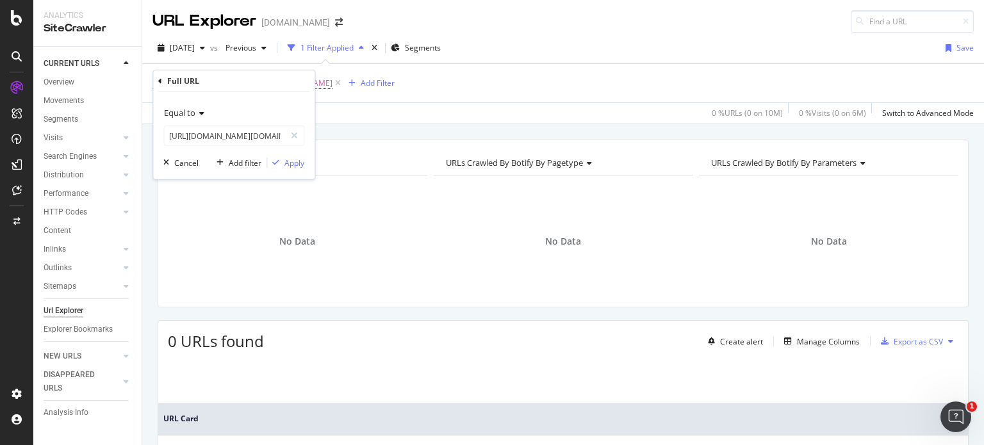
click at [200, 113] on icon at bounding box center [199, 114] width 9 height 8
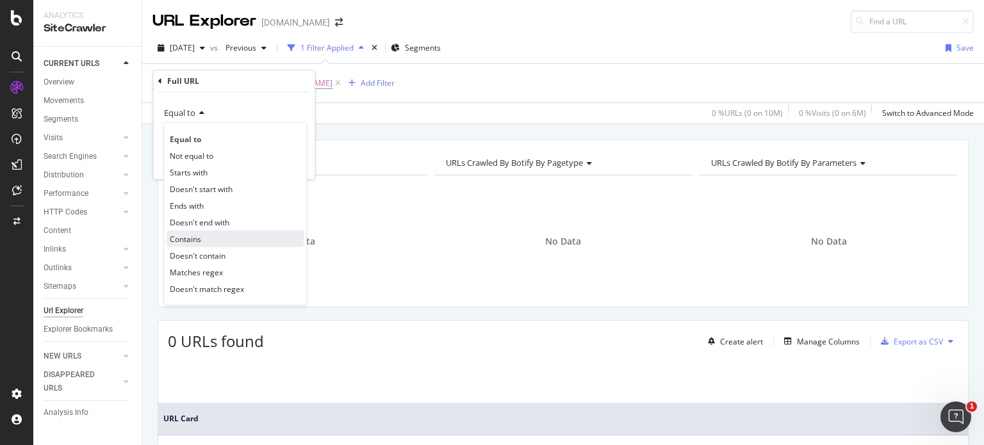
click at [233, 240] on div "Contains" at bounding box center [235, 239] width 137 height 17
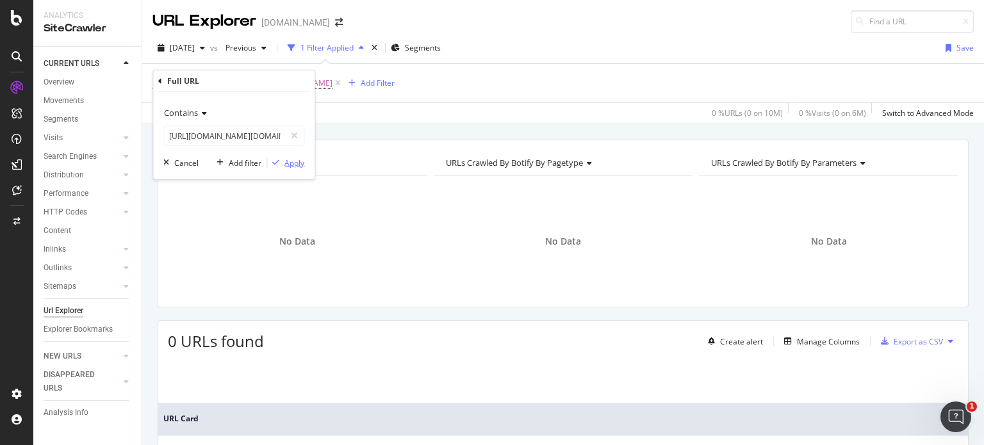
click at [295, 165] on div "Apply" at bounding box center [295, 162] width 20 height 11
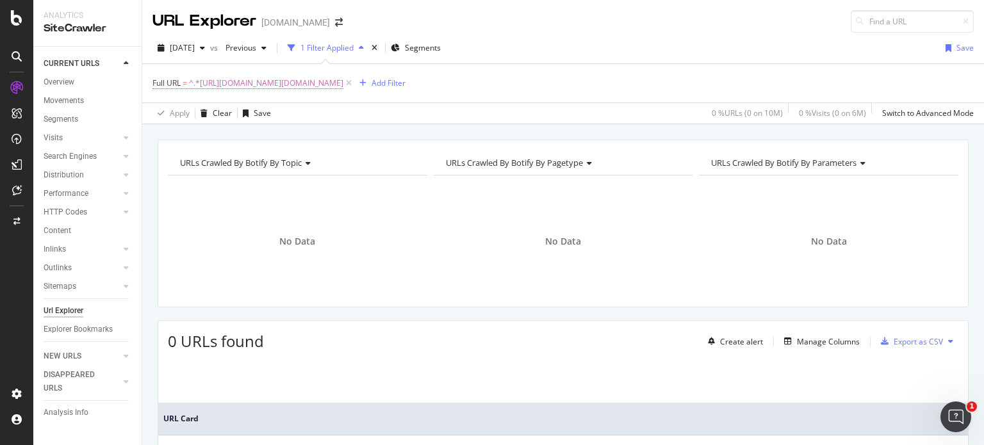
click at [223, 82] on span "^.*https://www.diy.com/ideas-advice/how-to-paint-a-wall-ceiling/cc_npci_100047.…" at bounding box center [266, 83] width 154 height 18
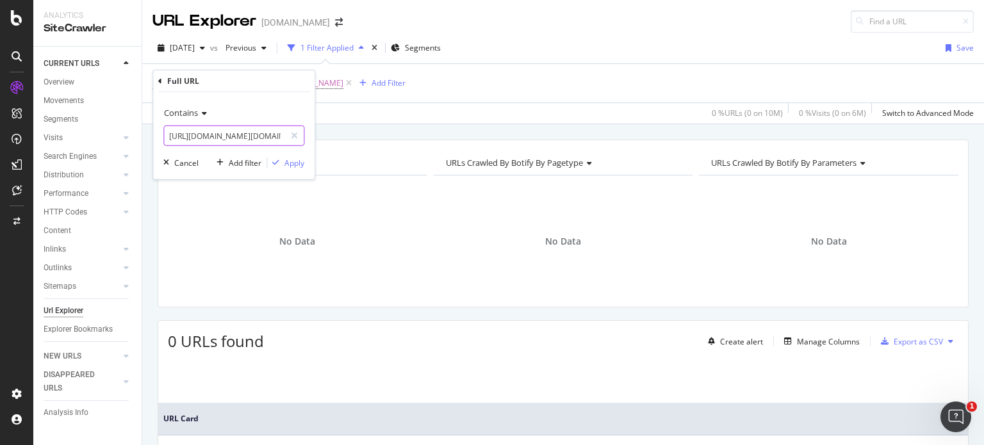
click at [241, 140] on input "https://www.diy.com/ideas-advice/how-to-paint-a-wall-ceiling/cc_npci_100047.art" at bounding box center [224, 136] width 121 height 21
click at [233, 138] on input "https://www.diy.com/ideas-advice/how-to-paint-a-wall-ceiling/cc_npci_100047.art" at bounding box center [224, 136] width 121 height 21
drag, startPoint x: 240, startPoint y: 133, endPoint x: 133, endPoint y: 133, distance: 107.0
click at [133, 133] on body "Analytics SiteCrawler CURRENT URLS Overview Movements Segments Visits Analysis …" at bounding box center [492, 222] width 984 height 445
click at [219, 141] on input "https://www.diy.com/ideas-advice/how-to-paint-a-wall-ceiling/cc_npci_100047.art" at bounding box center [224, 136] width 121 height 21
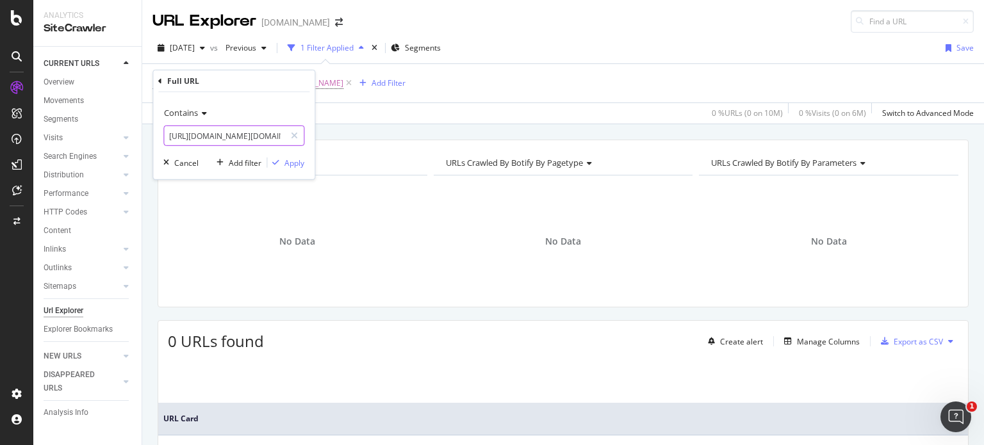
drag, startPoint x: 244, startPoint y: 138, endPoint x: 161, endPoint y: 136, distance: 82.7
click at [161, 136] on div "Contains https://www.diy.com/ideas-advice/how-to-paint-a-wall-ceiling/cc_npci_1…" at bounding box center [233, 135] width 161 height 87
type input "/ideas-advice/how-to-paint-a-wall-ceiling/cc_npci_100047.art"
click at [299, 158] on div "Apply" at bounding box center [295, 162] width 20 height 11
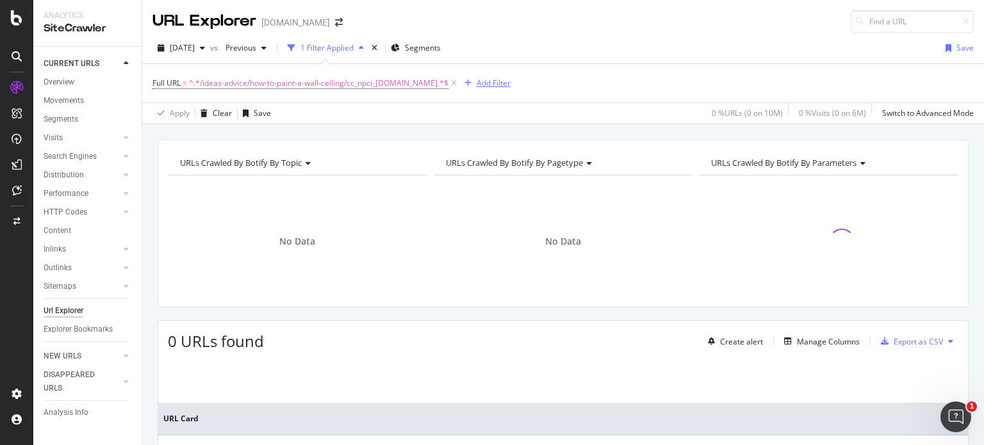
click at [478, 85] on div "Add Filter" at bounding box center [494, 83] width 34 height 11
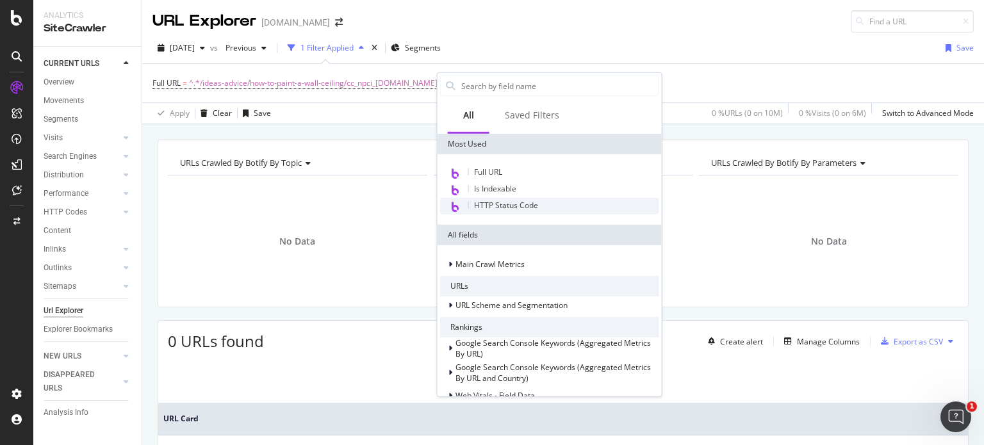
click at [609, 208] on div "HTTP Status Code" at bounding box center [549, 206] width 219 height 17
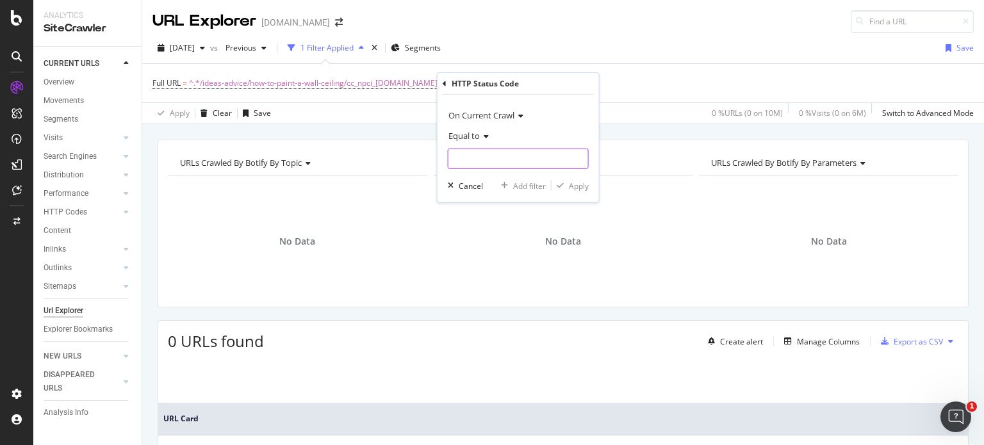
click at [532, 157] on input "number" at bounding box center [518, 159] width 141 height 21
type input "404"
click at [569, 184] on div "Apply" at bounding box center [579, 185] width 20 height 11
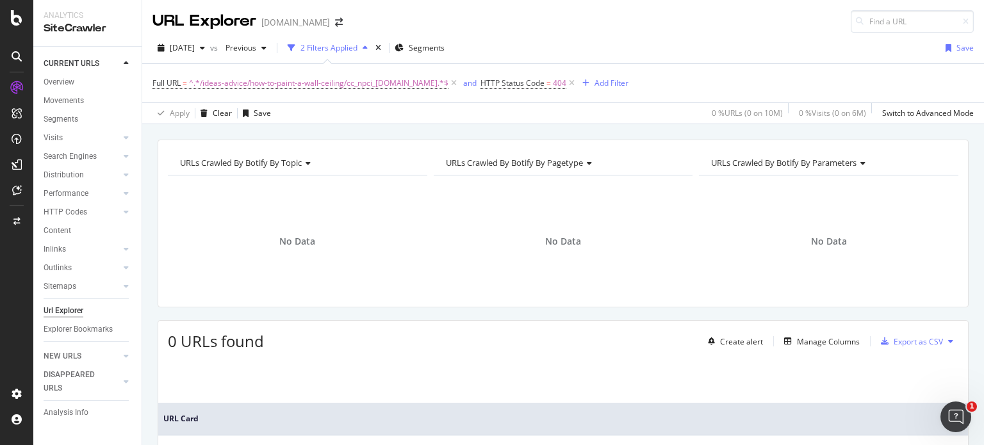
click at [903, 234] on div "No Data" at bounding box center [829, 242] width 260 height 112
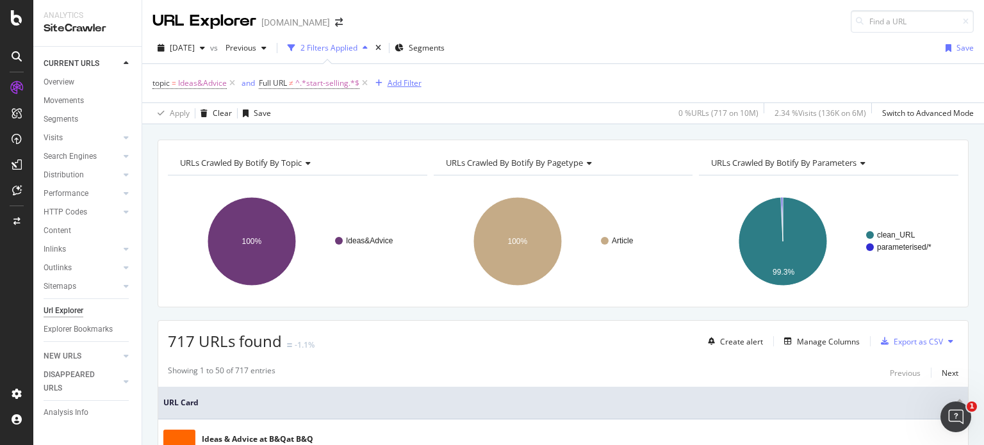
click at [409, 84] on div "Add Filter" at bounding box center [405, 83] width 34 height 11
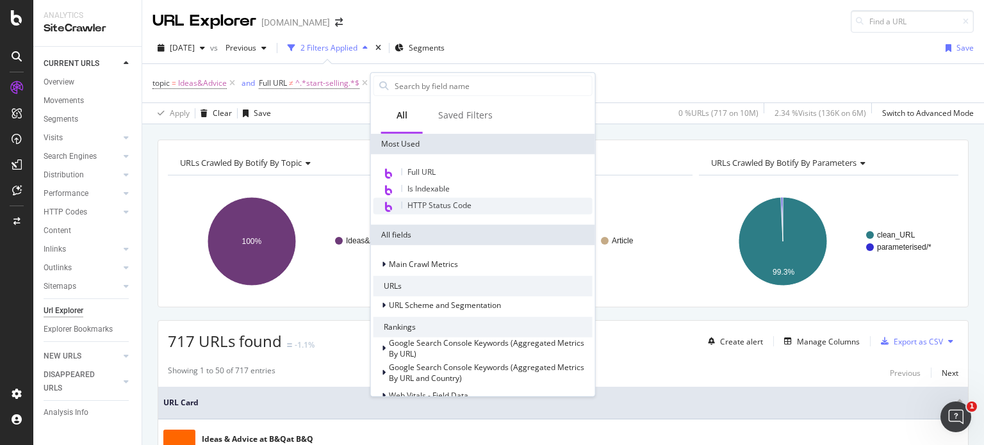
click at [453, 207] on span "HTTP Status Code" at bounding box center [440, 205] width 64 height 11
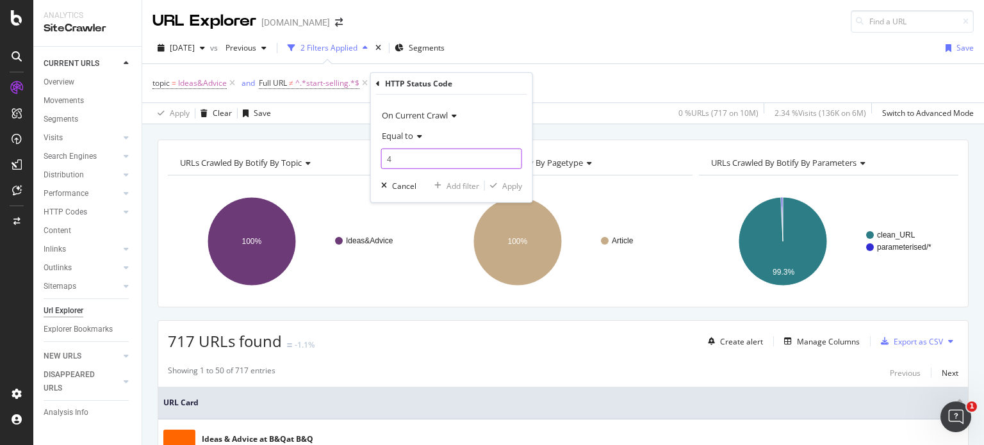
click at [477, 162] on input "4" at bounding box center [451, 159] width 141 height 21
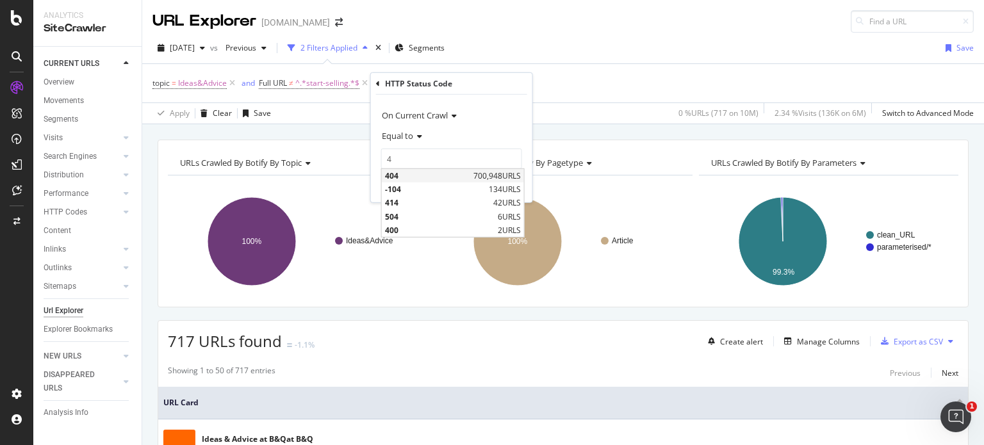
click at [482, 178] on span "700,948 URLS" at bounding box center [497, 175] width 47 height 11
type input "404"
click at [508, 187] on div "Apply" at bounding box center [512, 185] width 20 height 11
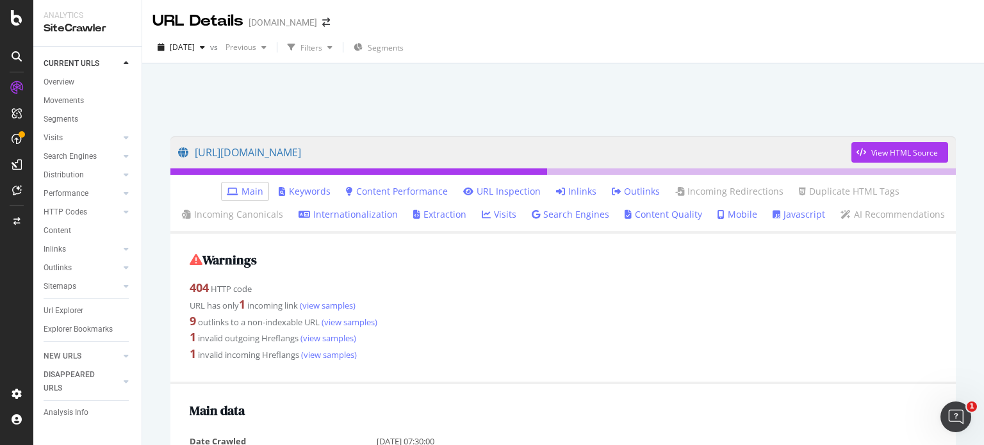
click at [253, 193] on link "Main" at bounding box center [245, 191] width 37 height 13
click at [354, 151] on link "https://www.diy.com/ideas-advice/how-to-paint-skirting-boards" at bounding box center [514, 152] width 673 height 32
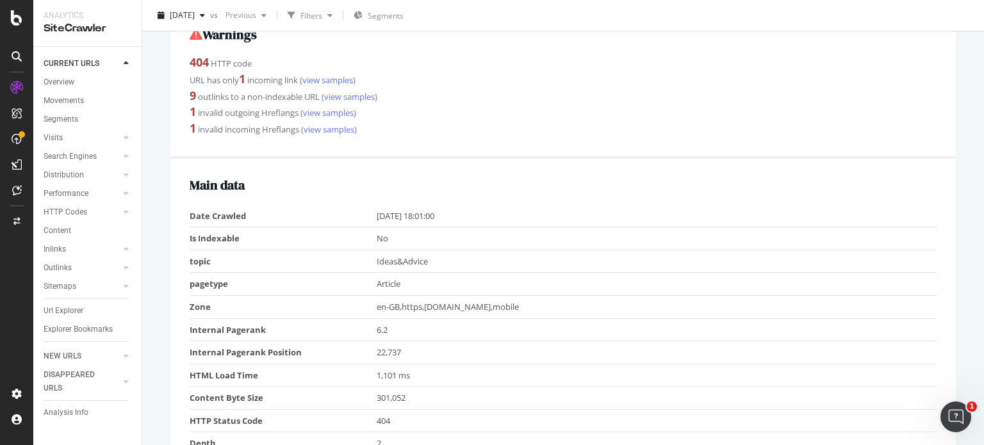
scroll to position [213, 0]
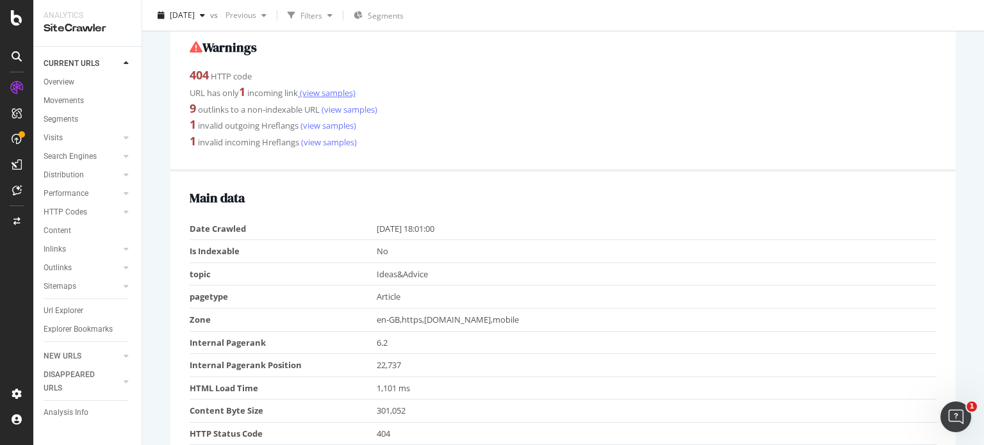
click at [317, 92] on link "(view samples)" at bounding box center [327, 93] width 58 height 12
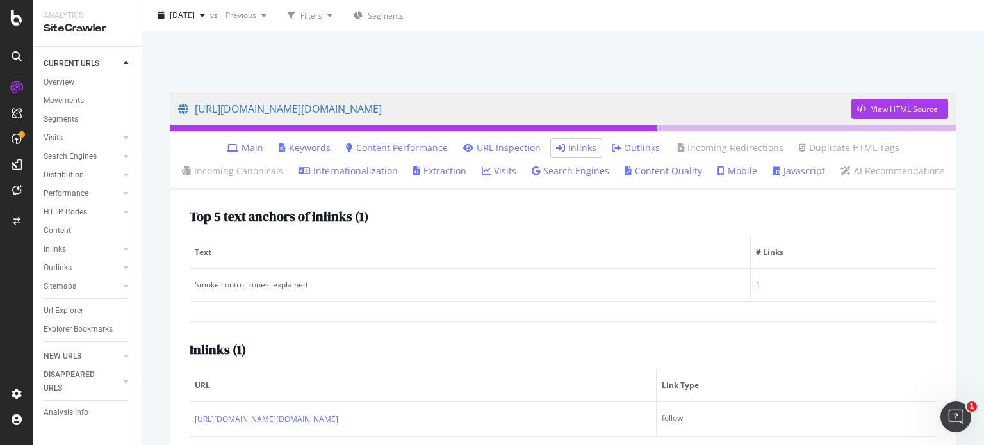
scroll to position [67, 0]
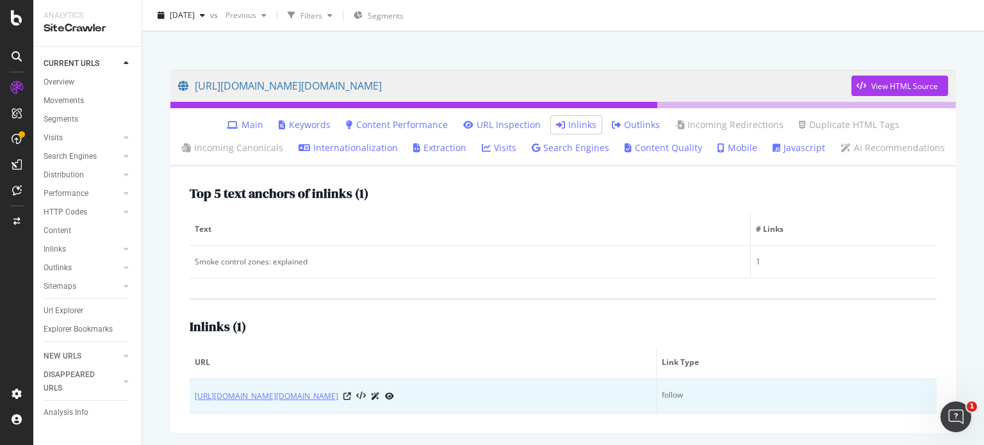
drag, startPoint x: 188, startPoint y: 397, endPoint x: 572, endPoint y: 395, distance: 383.2
click at [572, 395] on div "Top 5 text anchors of inlinks ( 1 ) Text # Links Smoke control zones: explained…" at bounding box center [563, 300] width 786 height 266
click at [576, 412] on td "https://www.diy.com/departments/heating-plumbing-cooling/fires-stoves-electric-…" at bounding box center [423, 396] width 467 height 35
drag, startPoint x: 190, startPoint y: 396, endPoint x: 572, endPoint y: 397, distance: 381.9
click at [572, 397] on td "https://www.diy.com/departments/heating-plumbing-cooling/fires-stoves-electric-…" at bounding box center [423, 396] width 467 height 35
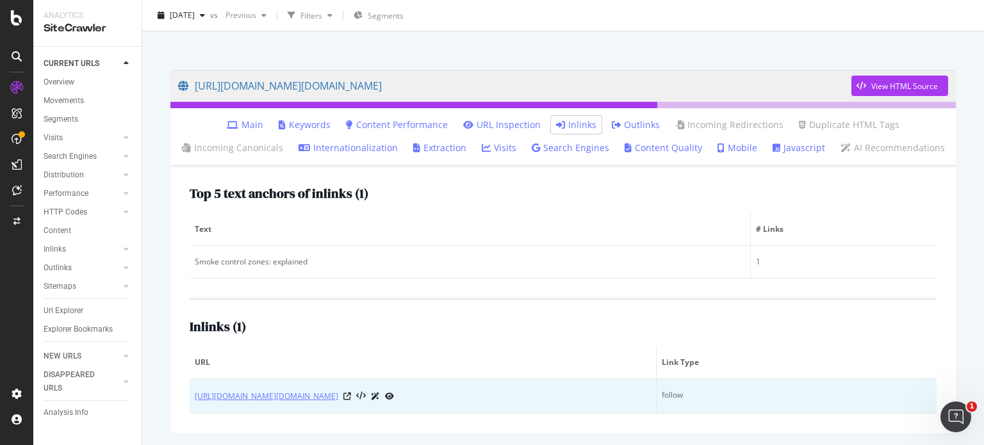
copy link "https://www.diy.com/departments/heating-plumbing-cooling/fires-stoves-electric-…"
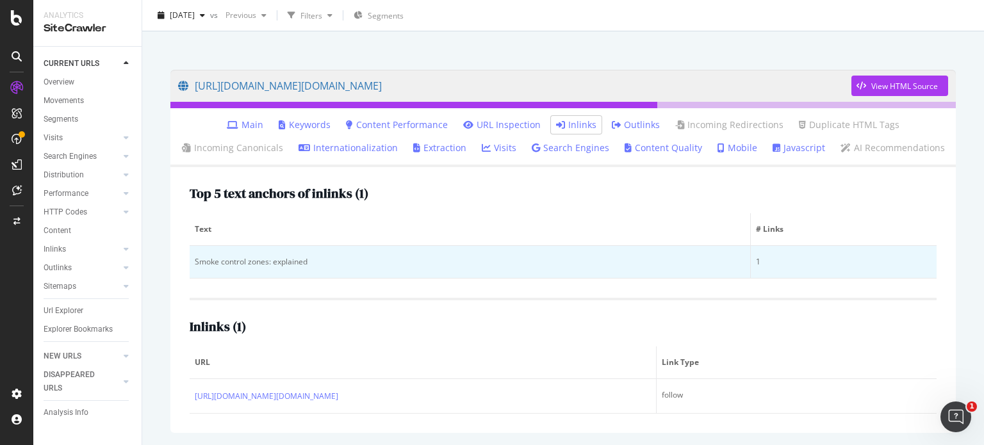
click at [226, 261] on div "Smoke control zones: explained" at bounding box center [470, 262] width 550 height 12
copy div "Smoke control zones: explained"
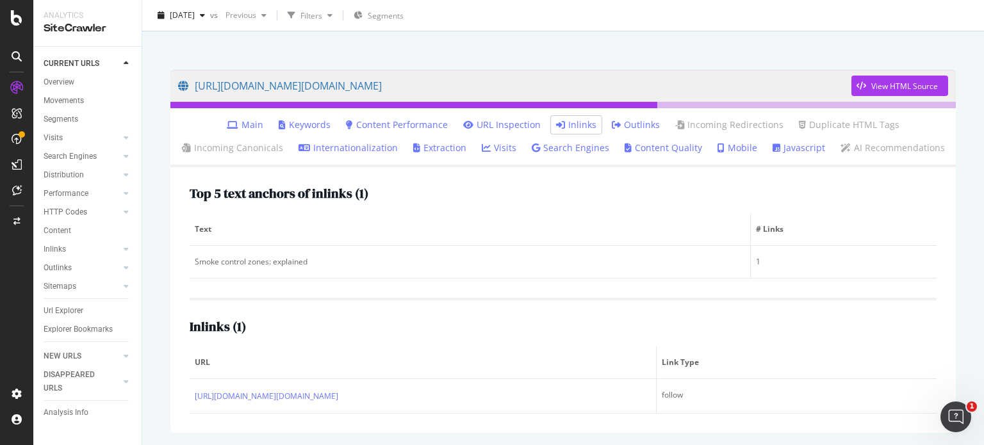
click at [600, 233] on span "Text" at bounding box center [468, 230] width 547 height 12
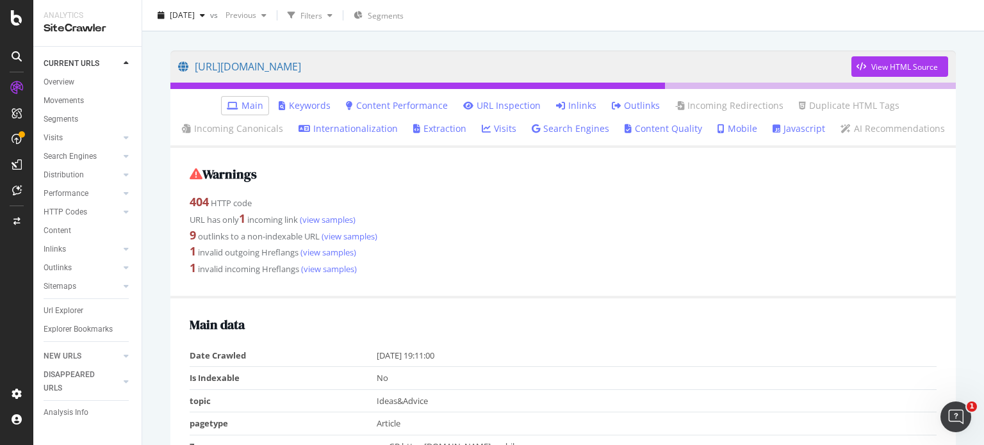
scroll to position [87, 0]
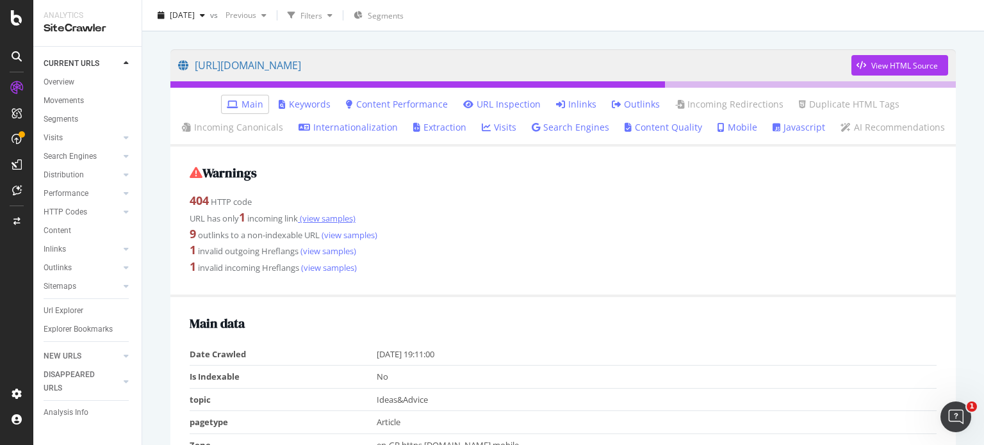
click at [340, 223] on link "(view samples)" at bounding box center [327, 219] width 58 height 12
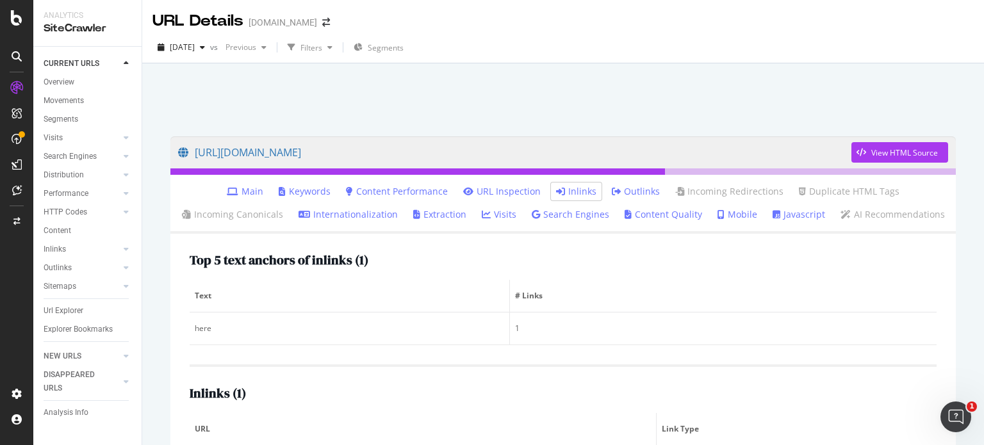
scroll to position [67, 0]
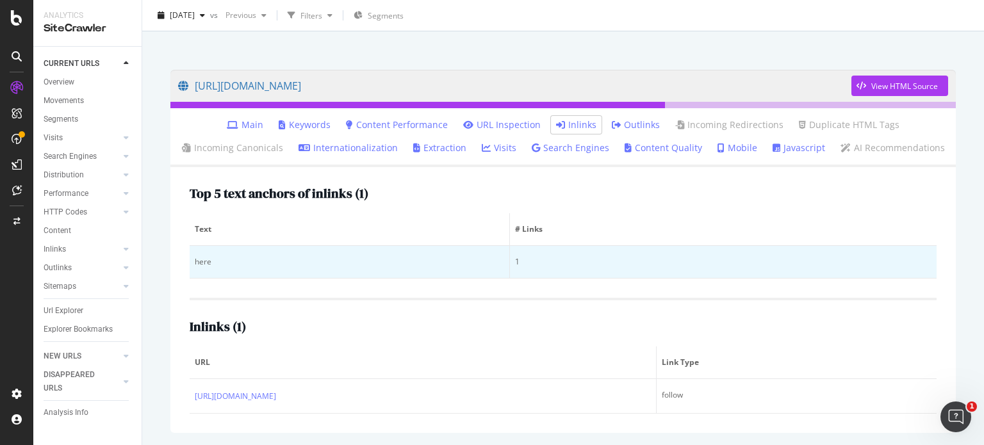
click at [197, 260] on div "here" at bounding box center [350, 262] width 310 height 12
copy div "here"
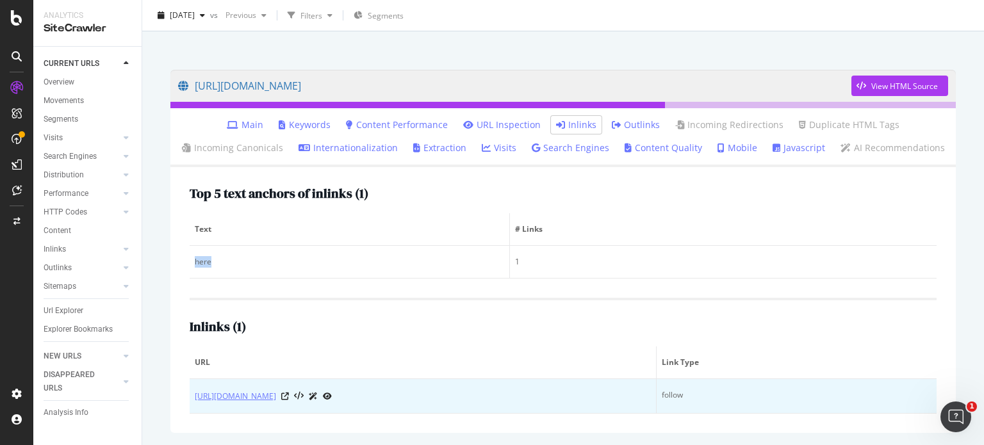
click at [198, 390] on link "https://www.diy.com/corporate/about/media-centre" at bounding box center [235, 396] width 81 height 13
drag, startPoint x: 190, startPoint y: 392, endPoint x: 386, endPoint y: 392, distance: 196.1
click at [386, 392] on td "https://www.diy.com/corporate/about/media-centre" at bounding box center [423, 396] width 467 height 35
copy div "https://www.diy.com/corporate/about/media-centre"
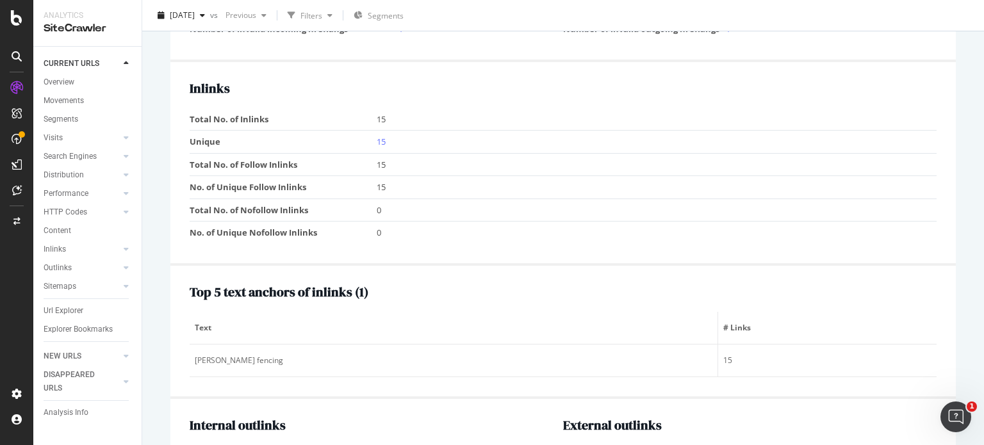
scroll to position [1402, 0]
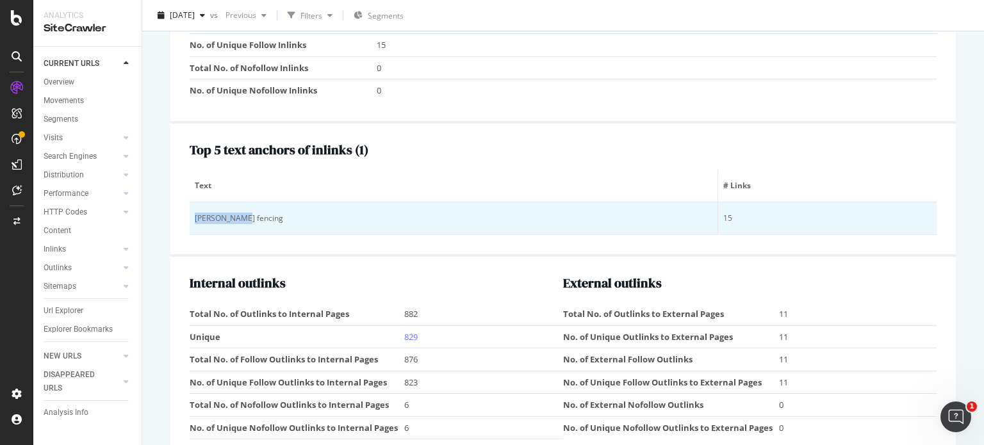
drag, startPoint x: 247, startPoint y: 217, endPoint x: 193, endPoint y: 217, distance: 53.8
click at [193, 217] on td "[PERSON_NAME] fencing" at bounding box center [454, 218] width 529 height 33
copy div "[PERSON_NAME] fencing"
click at [224, 217] on div "[PERSON_NAME] fencing" at bounding box center [454, 219] width 518 height 12
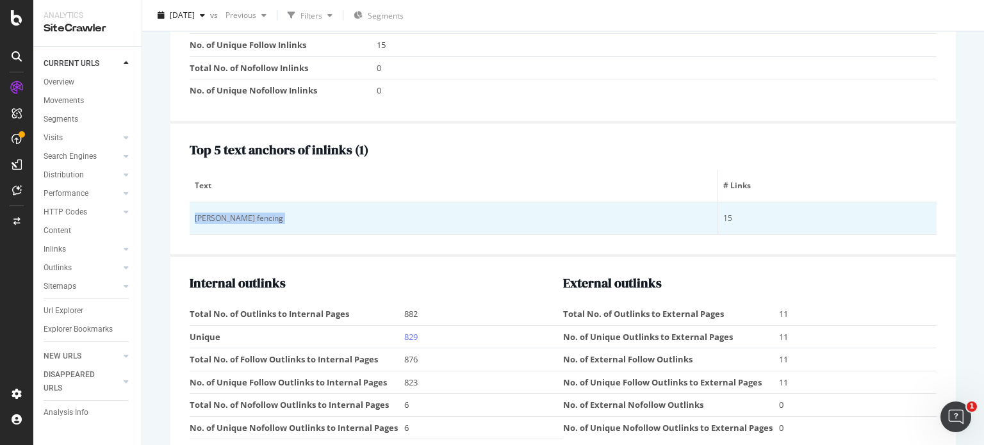
click at [224, 217] on div "[PERSON_NAME] fencing" at bounding box center [454, 219] width 518 height 12
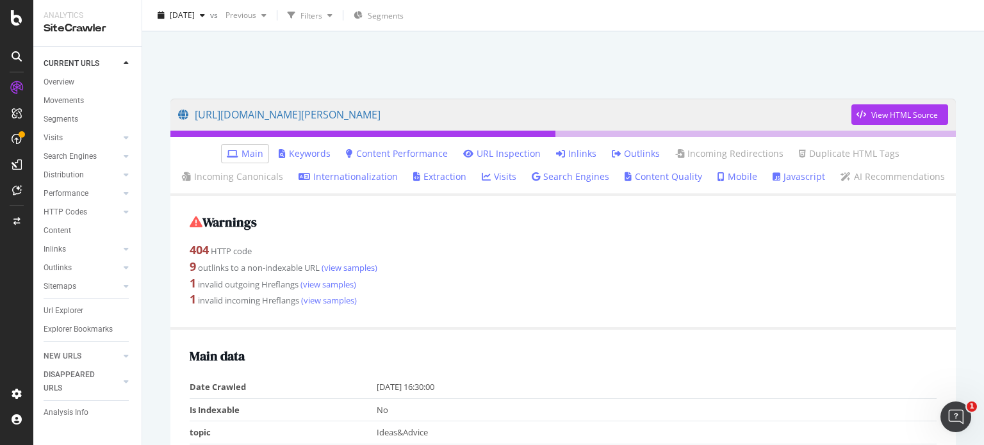
scroll to position [0, 0]
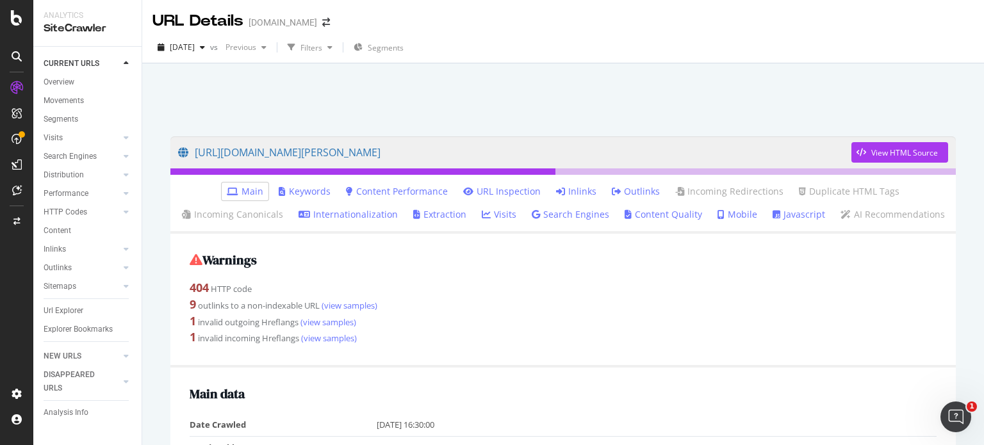
click at [577, 194] on link "Inlinks" at bounding box center [576, 191] width 40 height 13
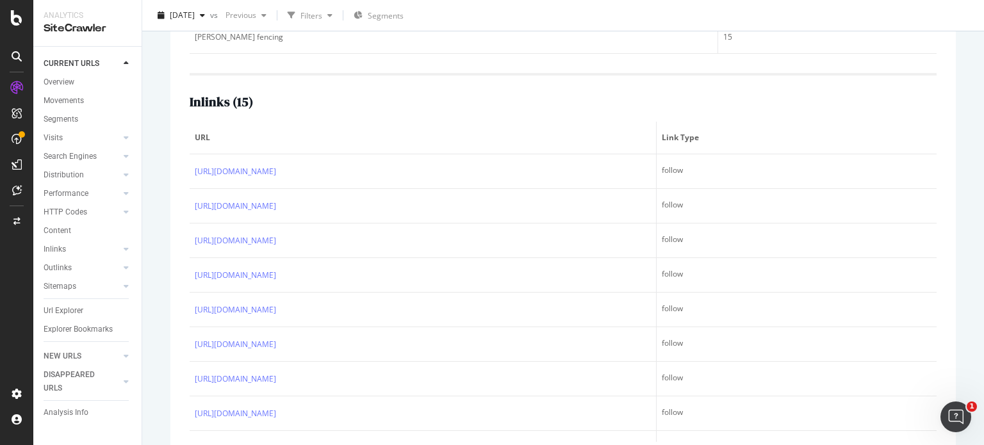
scroll to position [320, 0]
